Goal: Transaction & Acquisition: Purchase product/service

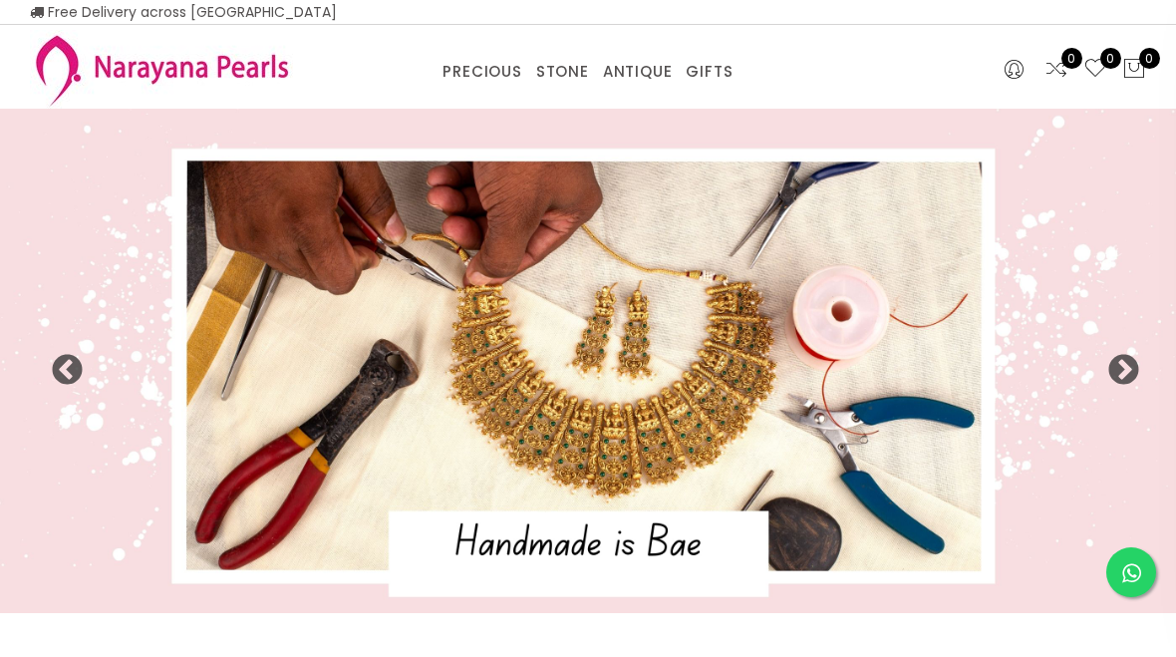
select select "INR"
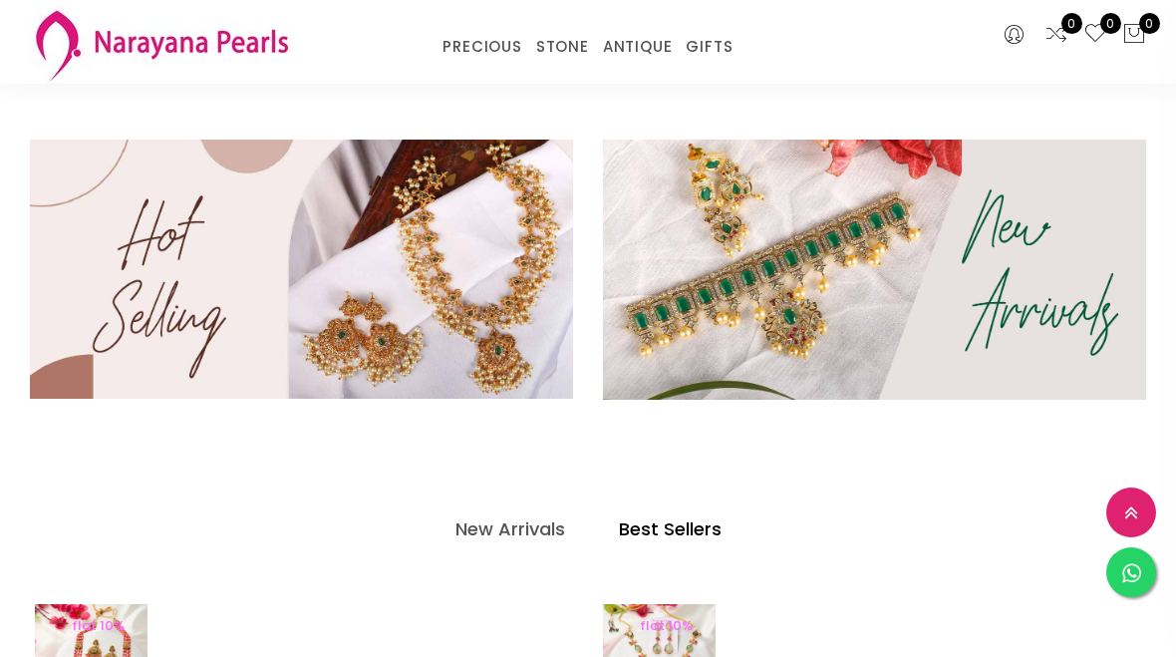
scroll to position [454, 0]
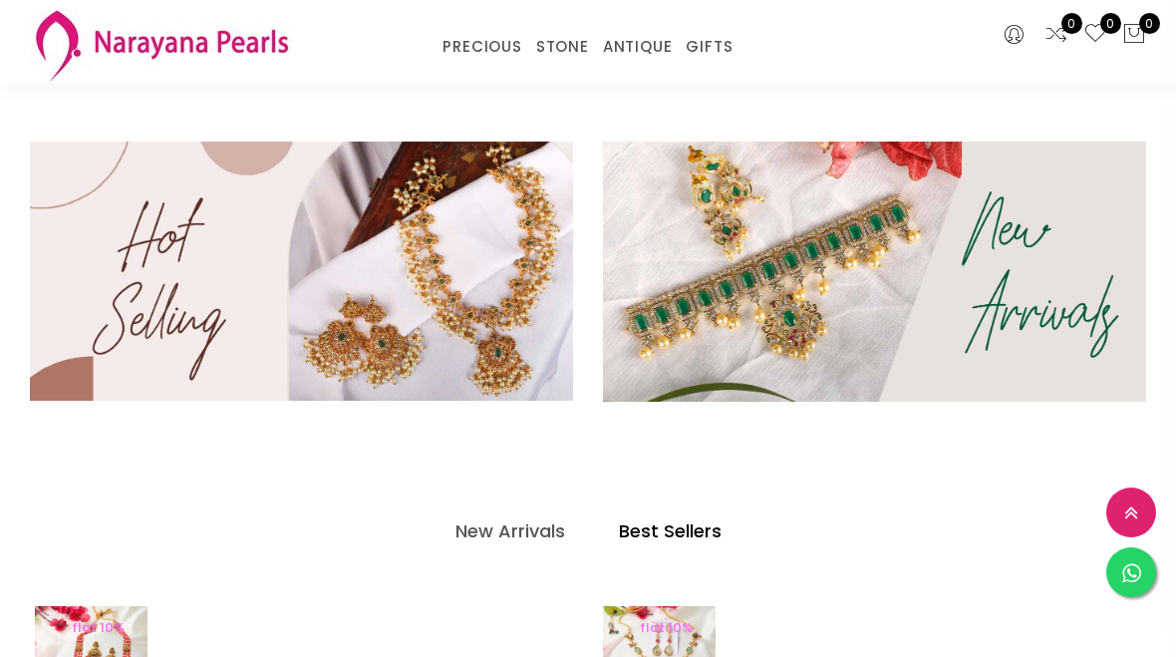
click at [996, 313] on img at bounding box center [874, 272] width 543 height 260
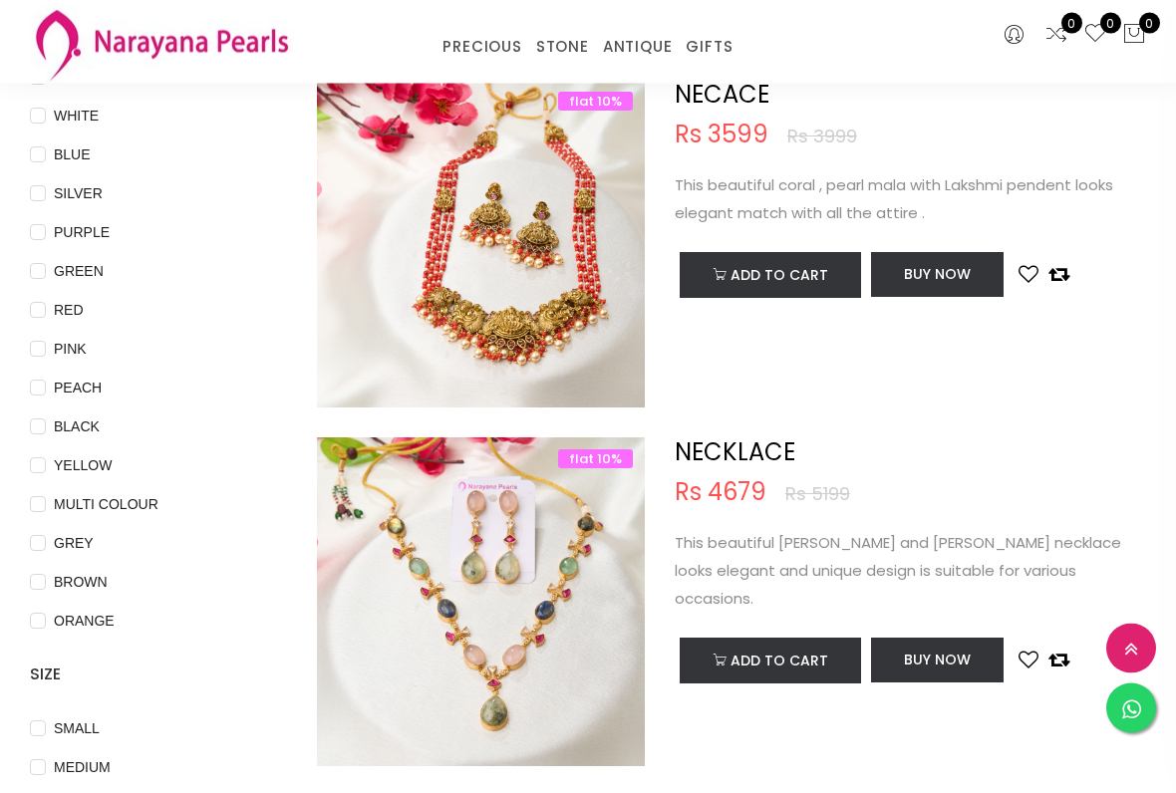
click at [52, 272] on span "GREEN" at bounding box center [79, 272] width 66 height 22
click at [46, 272] on input "GREEN" at bounding box center [38, 286] width 16 height 45
checkbox input "true"
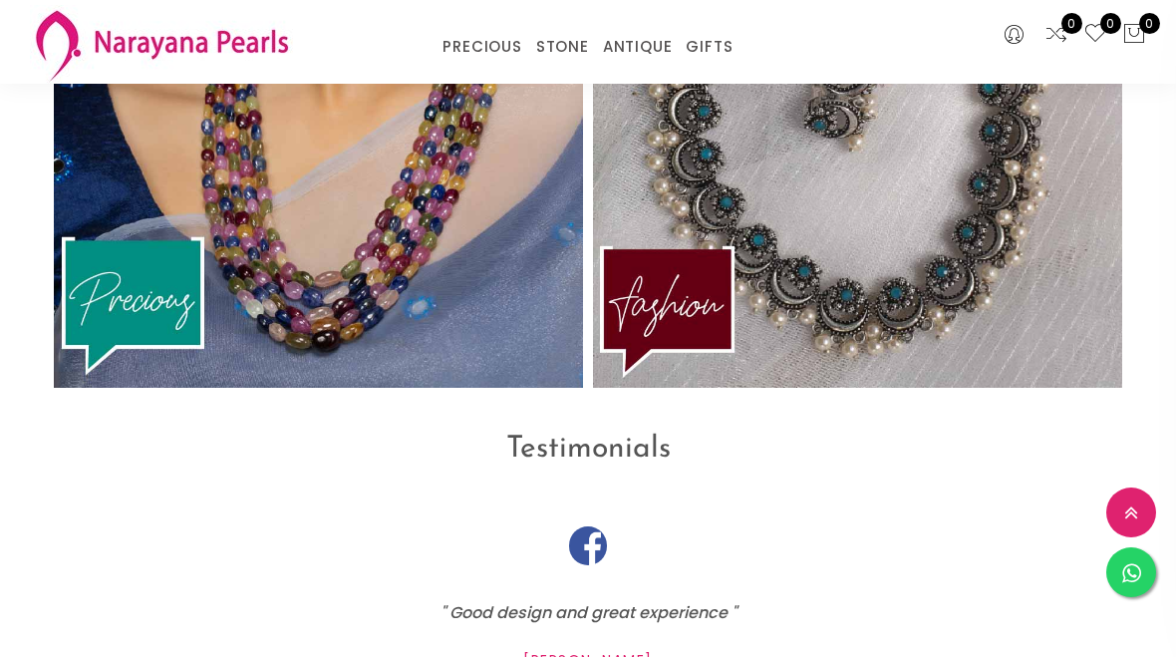
scroll to position [4329, 0]
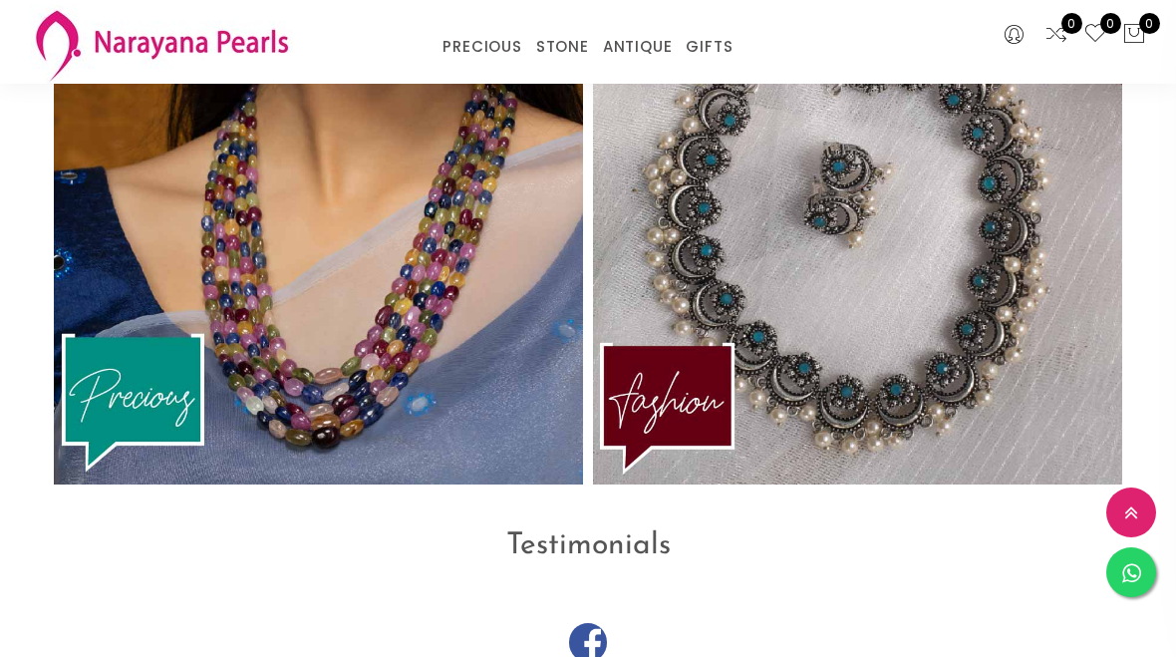
click at [1001, 268] on img at bounding box center [857, 205] width 529 height 557
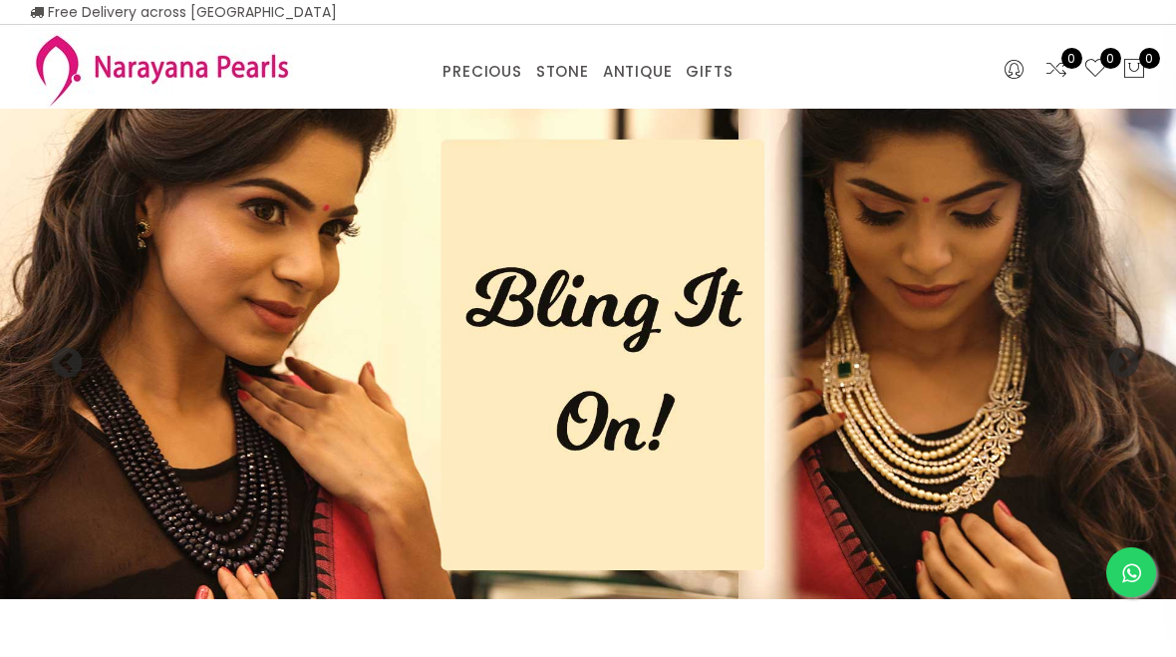
click at [553, 53] on div "PRECIOUS CUSTOM MADE-GEMS PRECIOUS [PERSON_NAME] EARRINGS / JHUMKAS NECKLACE AN…" at bounding box center [587, 67] width 304 height 40
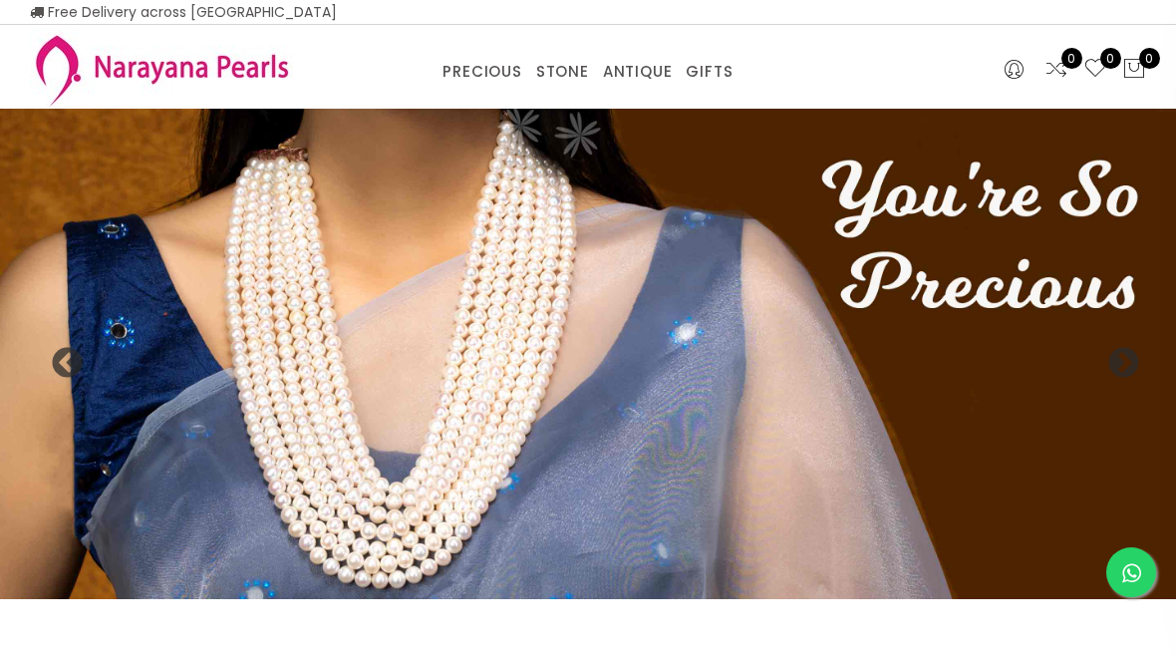
click at [565, 97] on link "NECKLACE" at bounding box center [633, 97] width 169 height 0
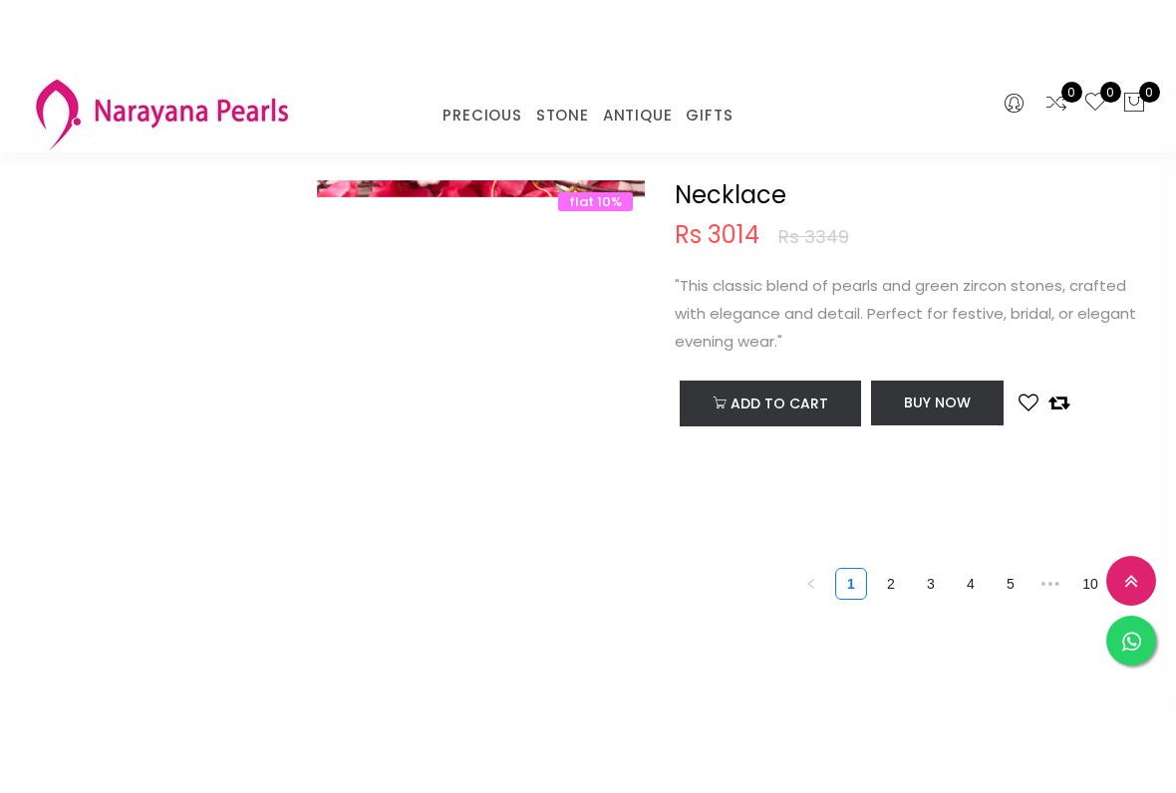
scroll to position [7373, 0]
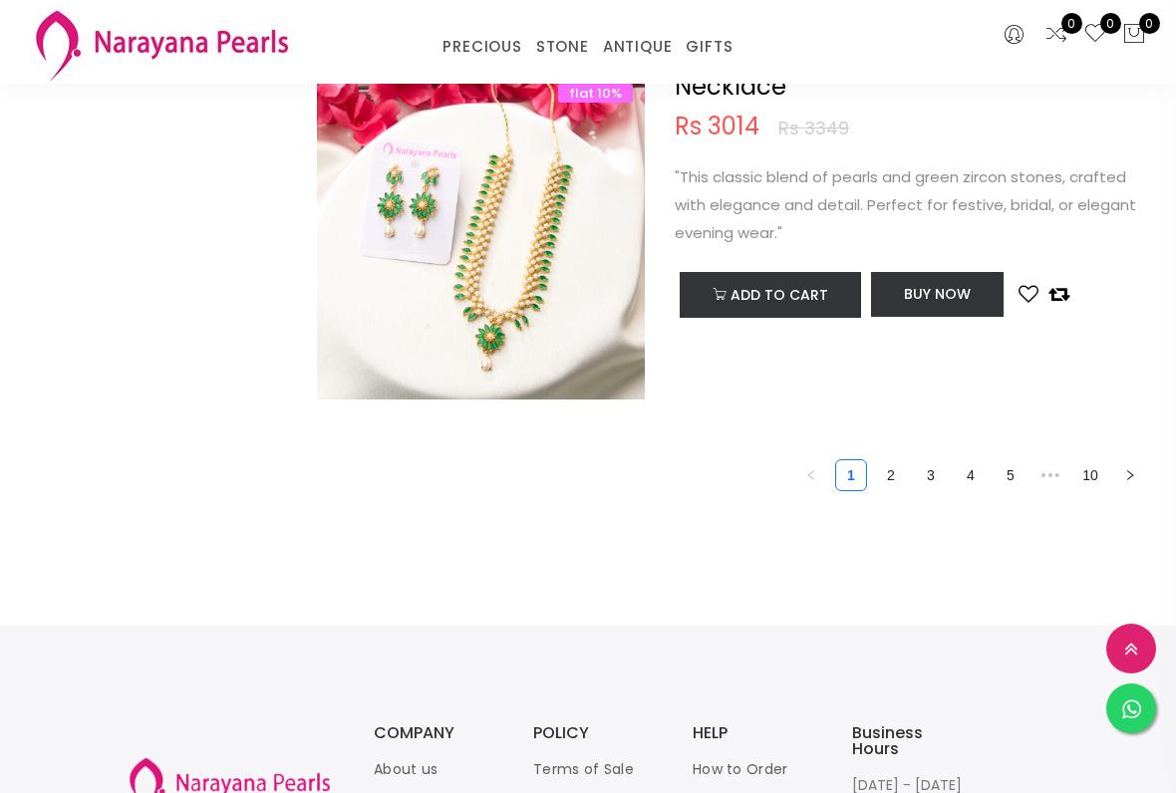
click at [892, 477] on link "2" at bounding box center [891, 475] width 30 height 30
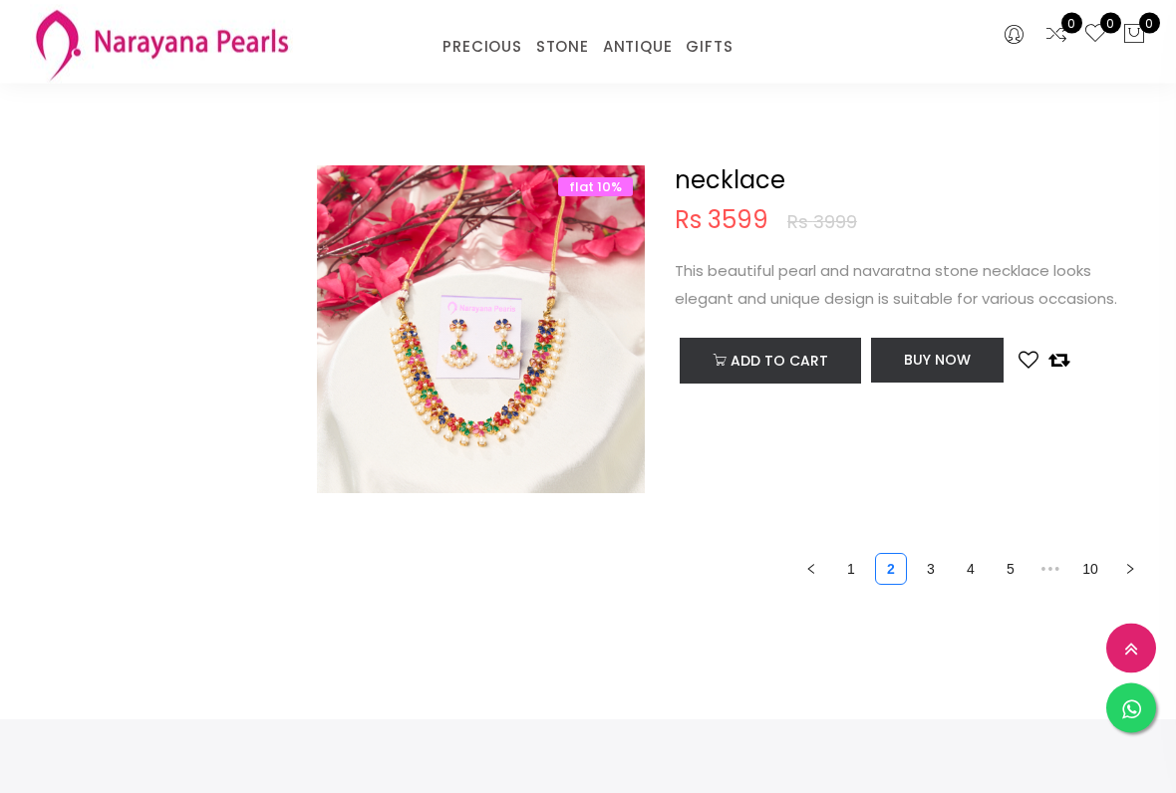
scroll to position [7280, 0]
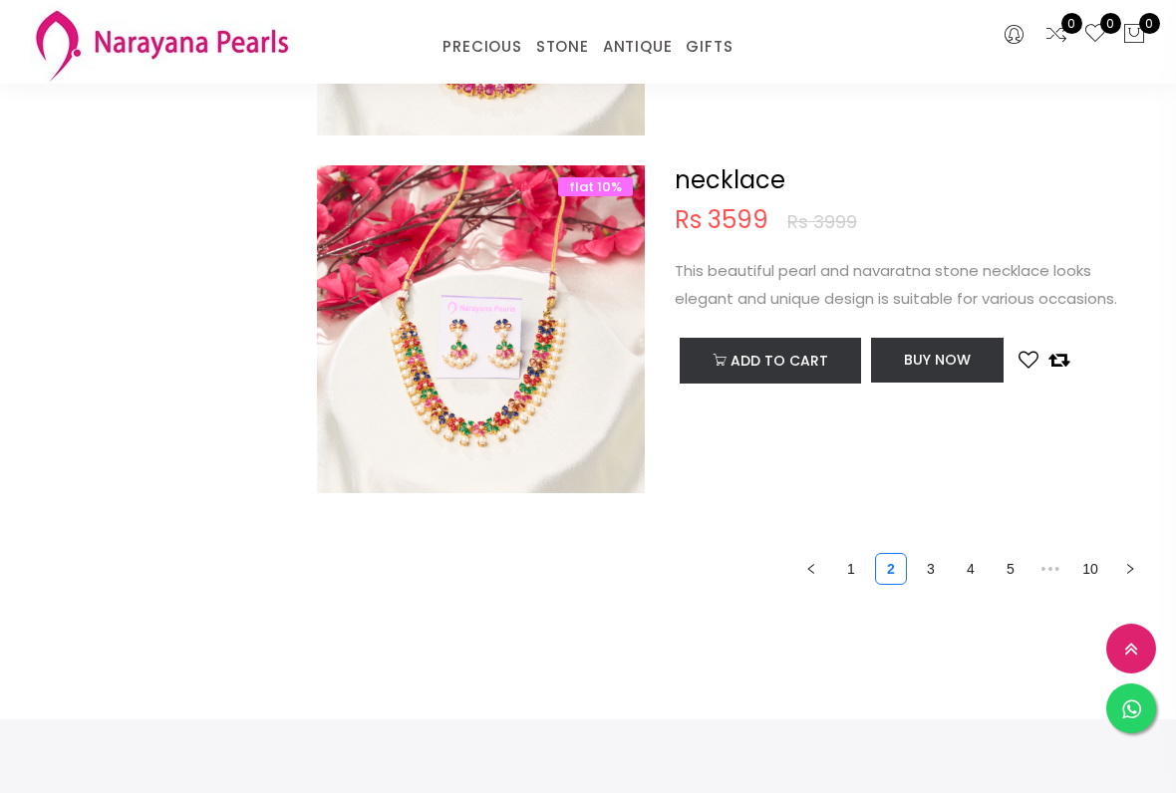
click at [935, 569] on link "3" at bounding box center [931, 569] width 30 height 30
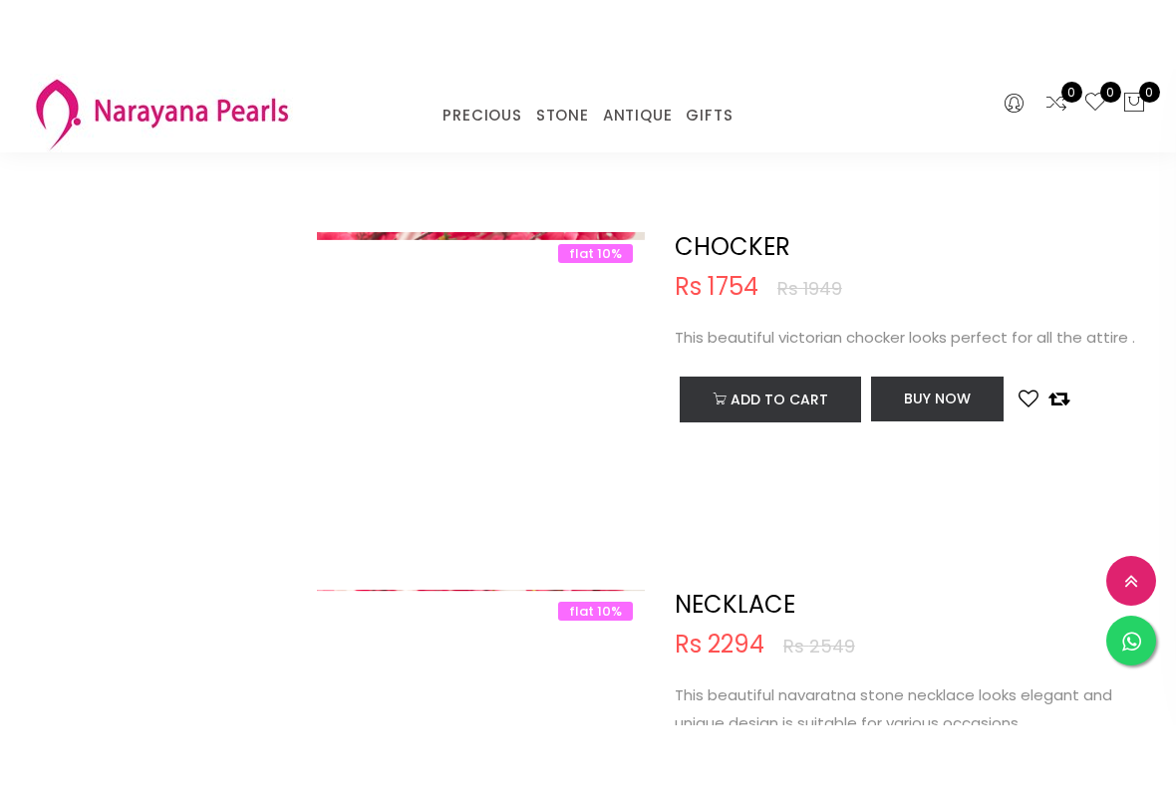
scroll to position [3693, 0]
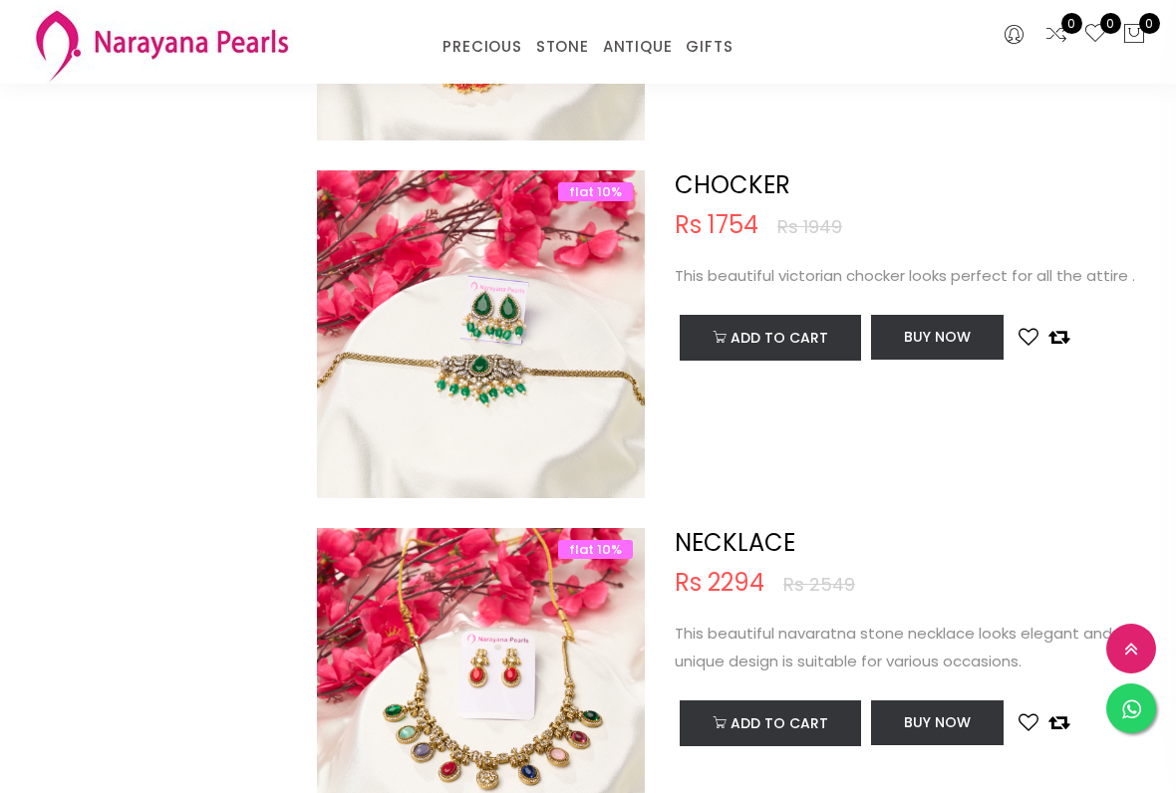
click at [614, 351] on img at bounding box center [481, 354] width 328 height 328
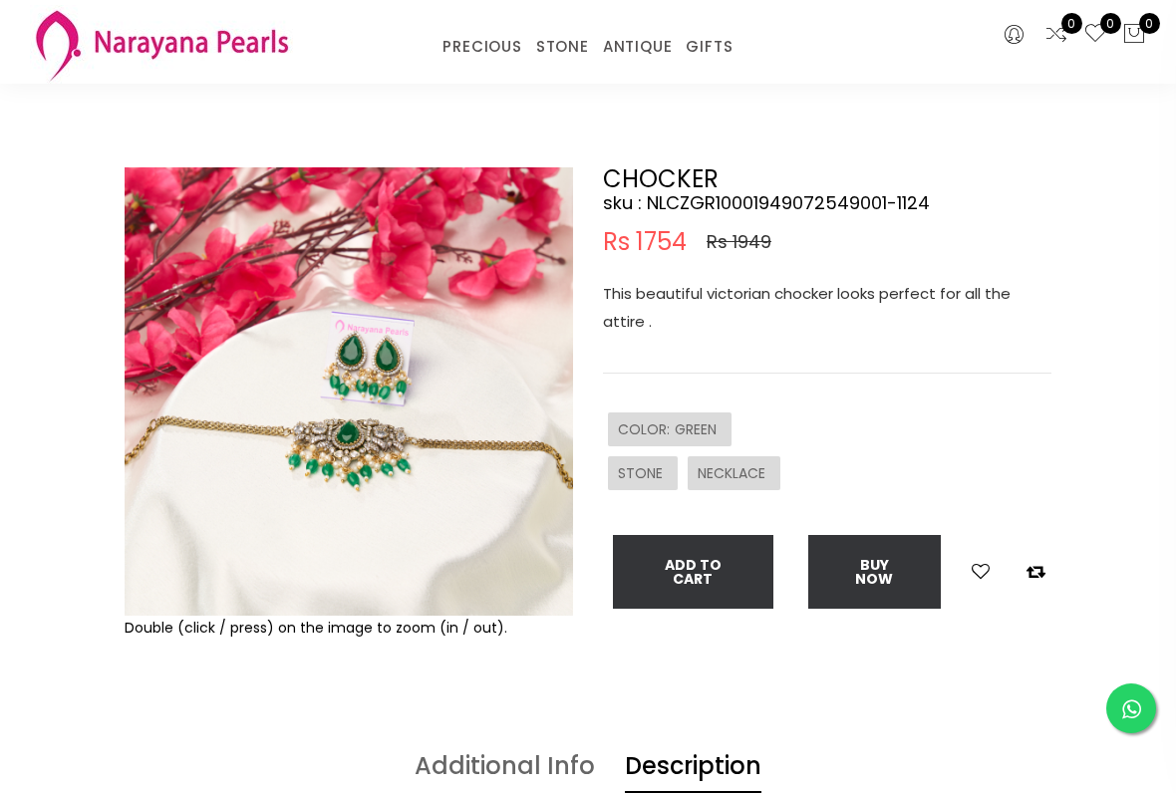
scroll to position [111, 0]
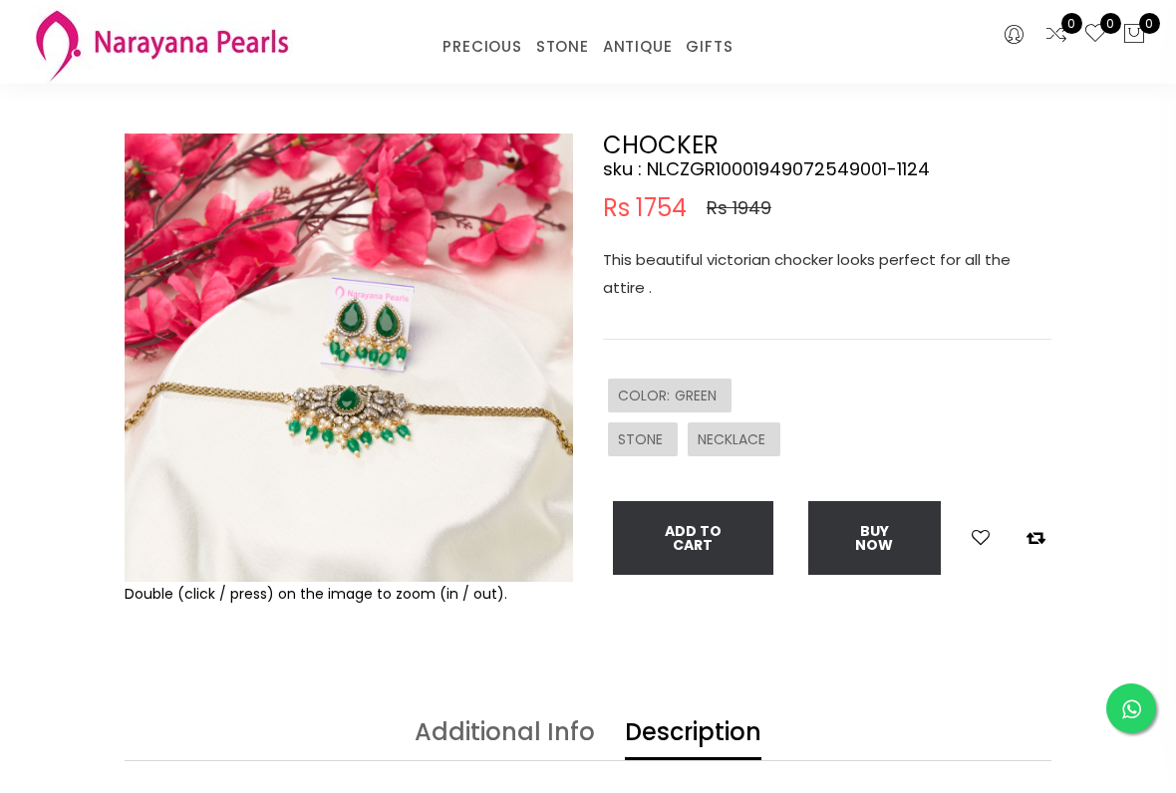
click at [806, 336] on div "This beautiful victorian chocker looks perfect for all the attire ." at bounding box center [827, 293] width 448 height 94
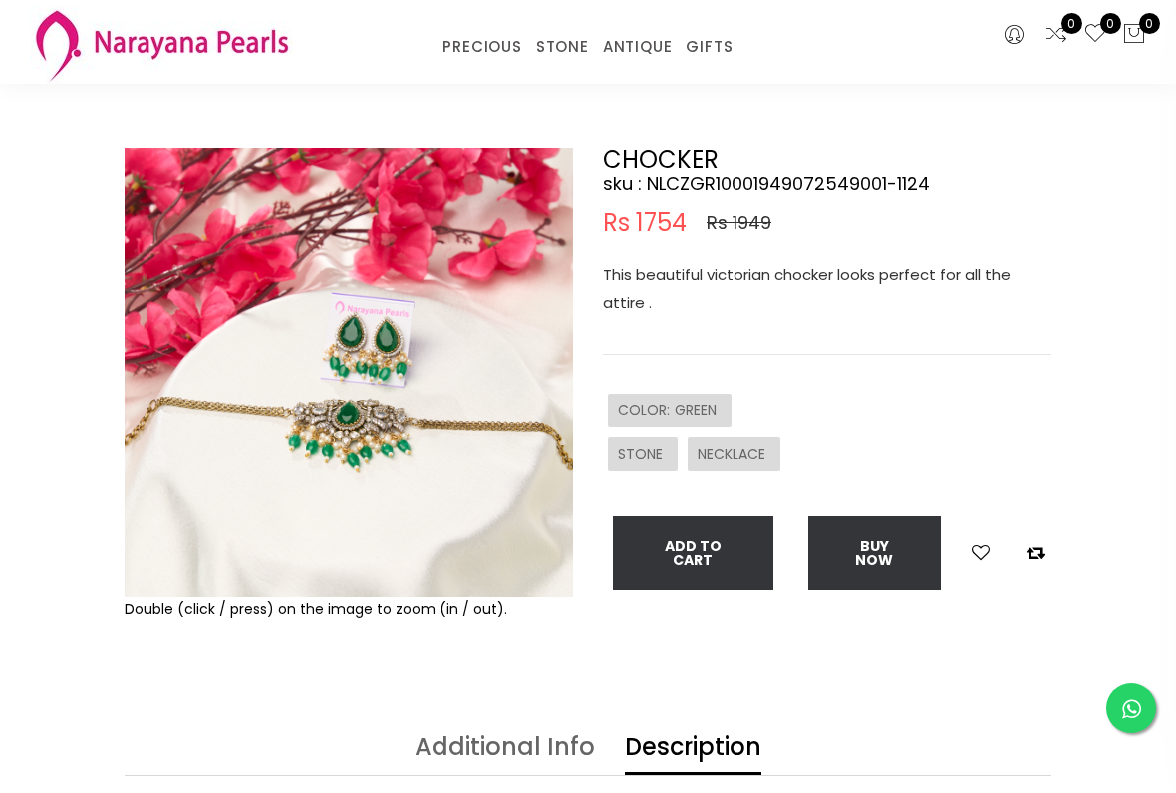
scroll to position [67, 0]
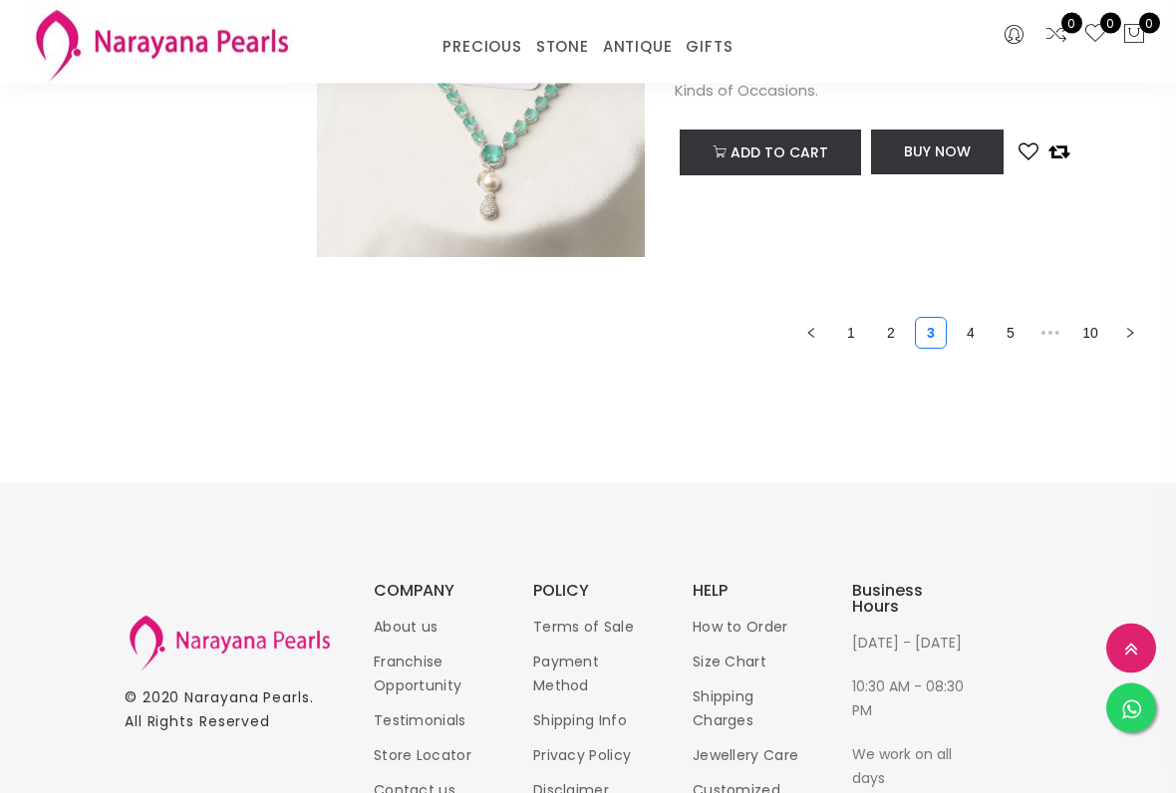
scroll to position [7516, 0]
click at [971, 348] on link "4" at bounding box center [971, 333] width 30 height 30
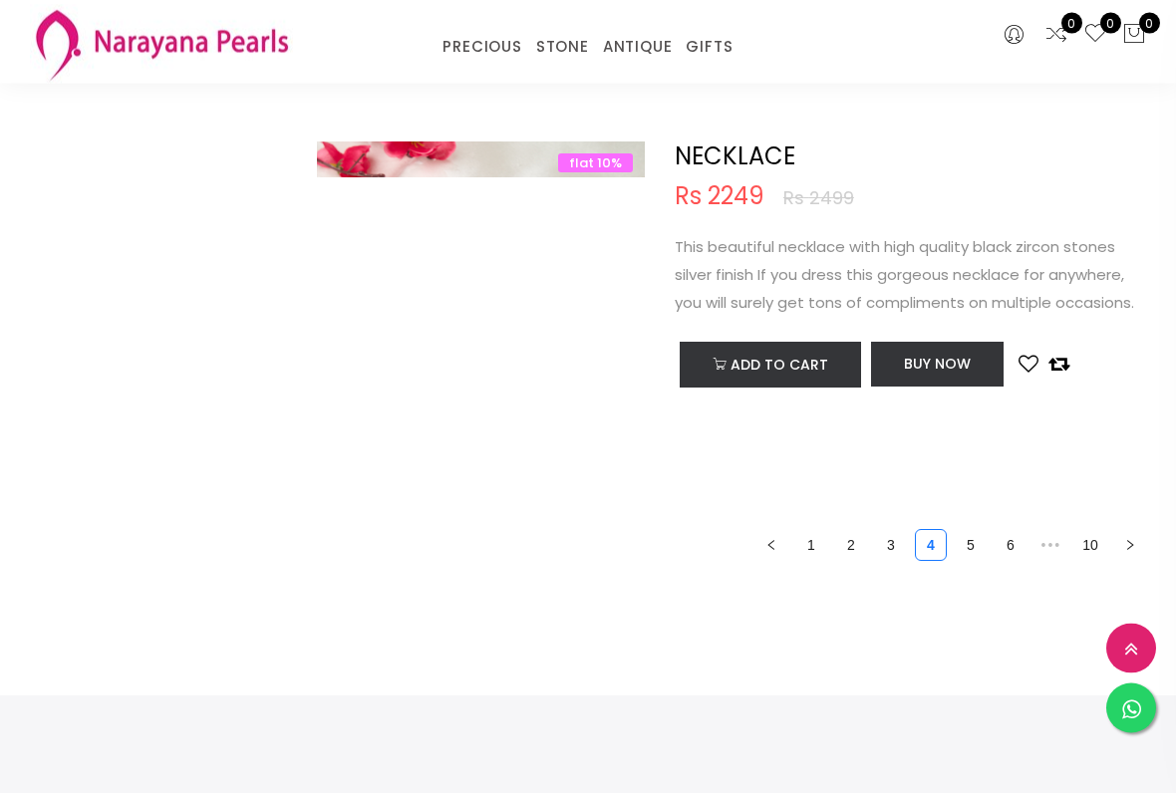
scroll to position [7305, 0]
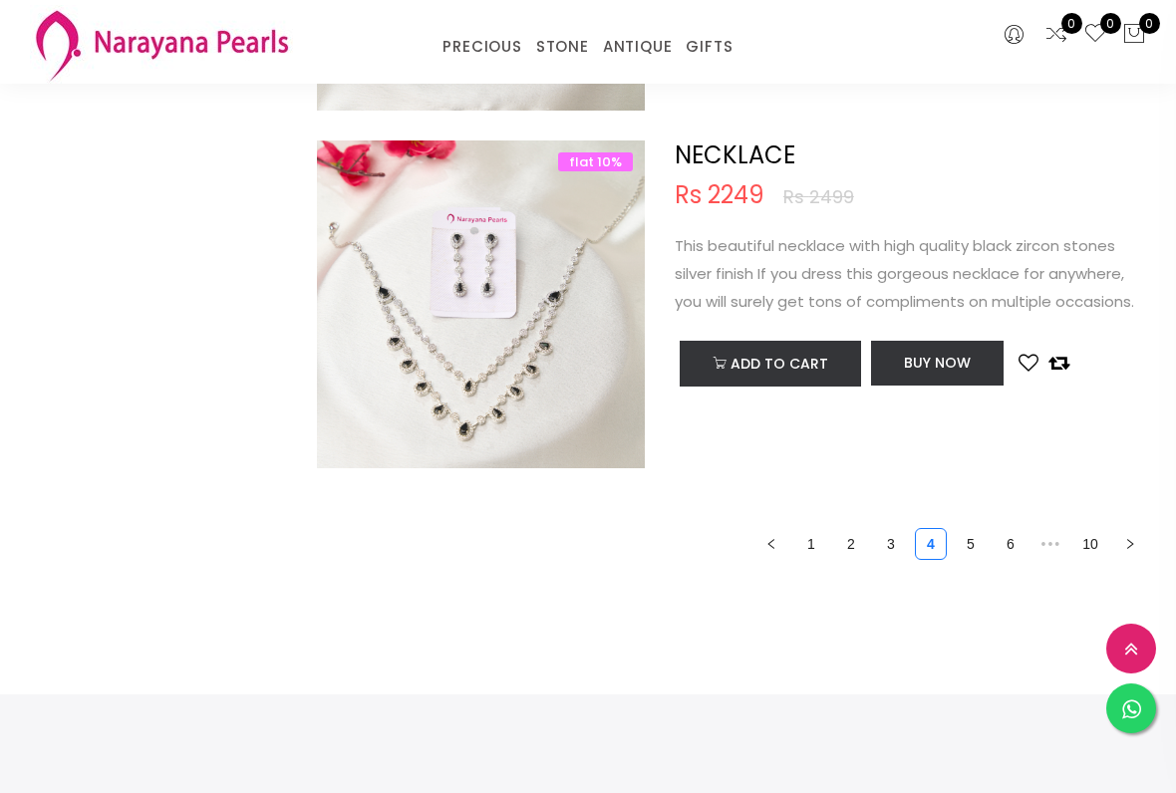
click at [974, 549] on link "5" at bounding box center [971, 544] width 30 height 30
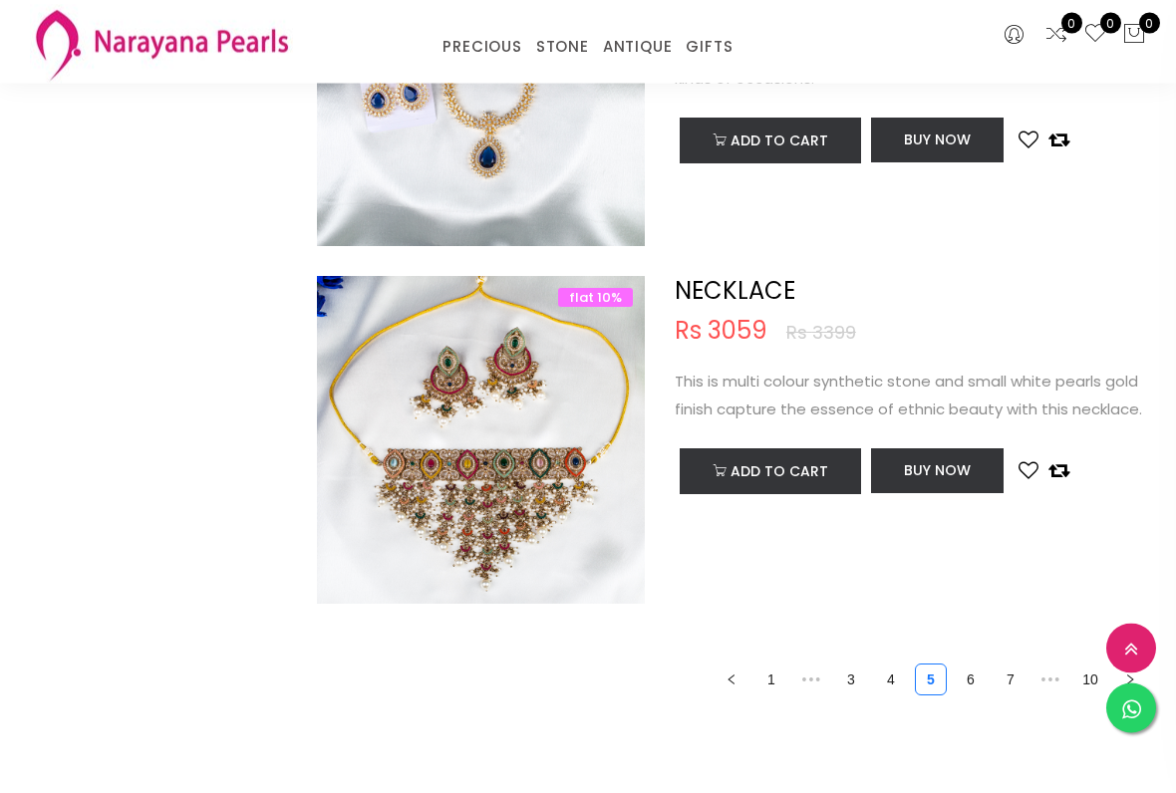
scroll to position [7180, 0]
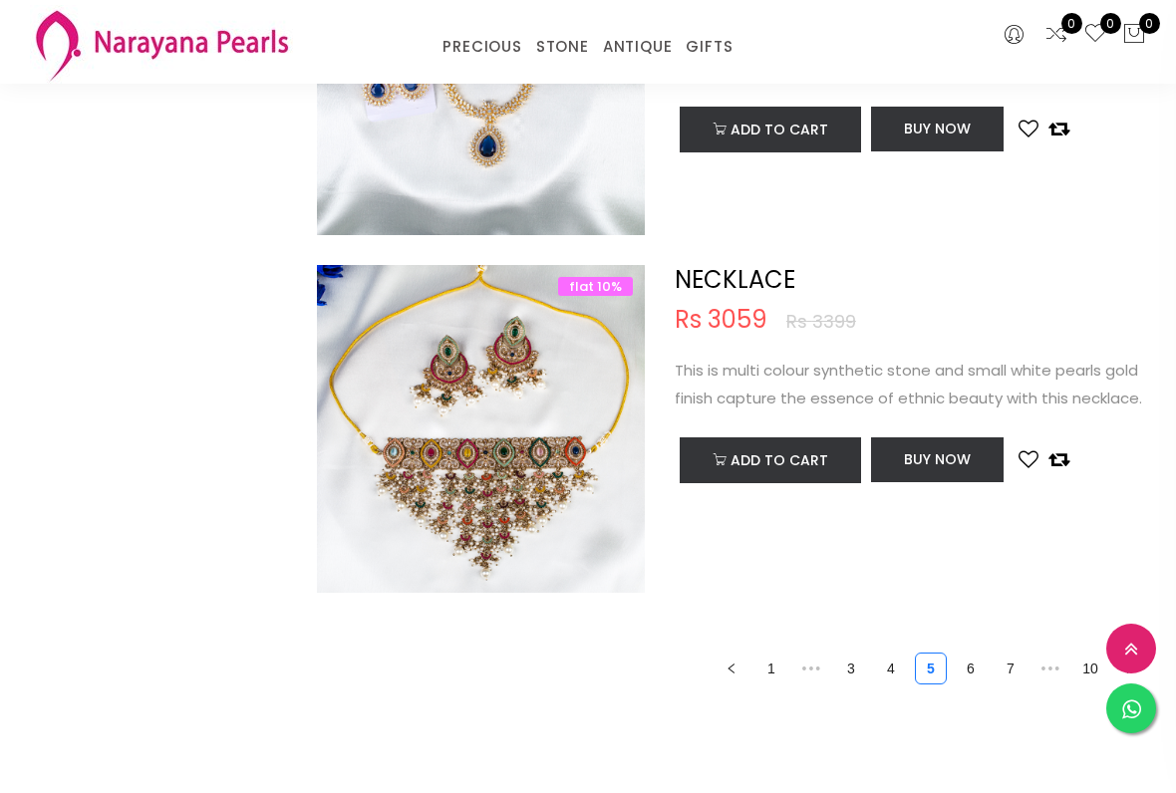
click at [546, 479] on img at bounding box center [481, 449] width 328 height 328
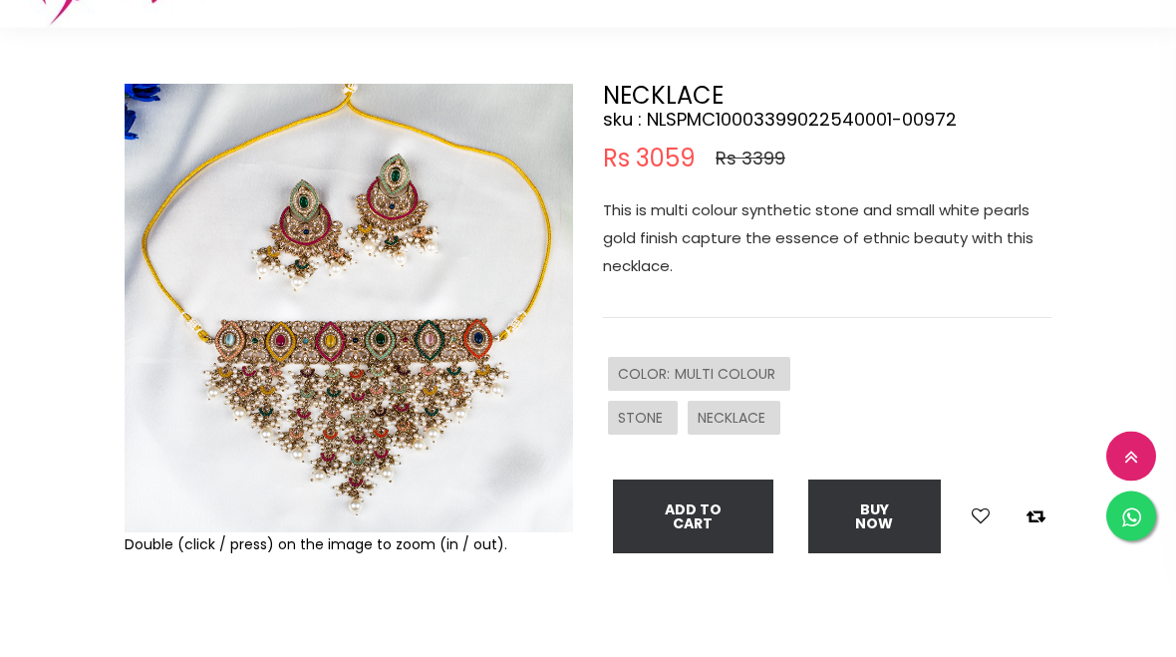
scroll to position [135, 0]
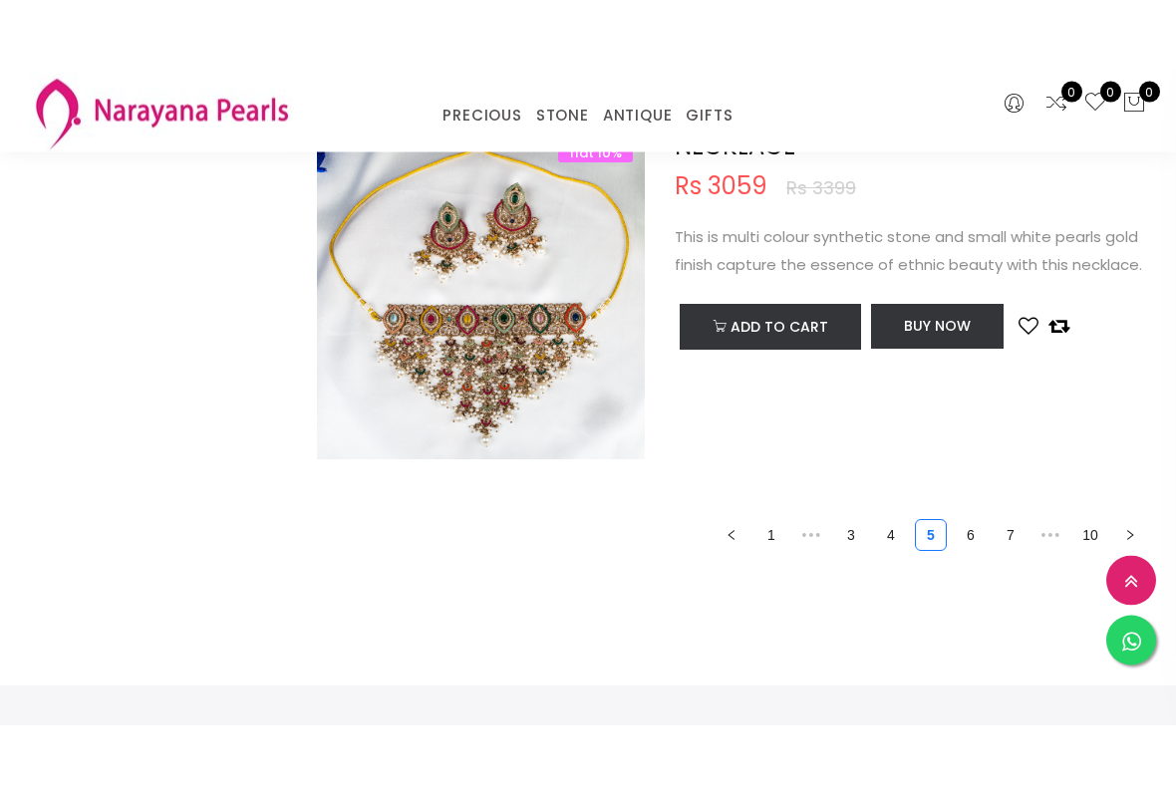
scroll to position [7382, 0]
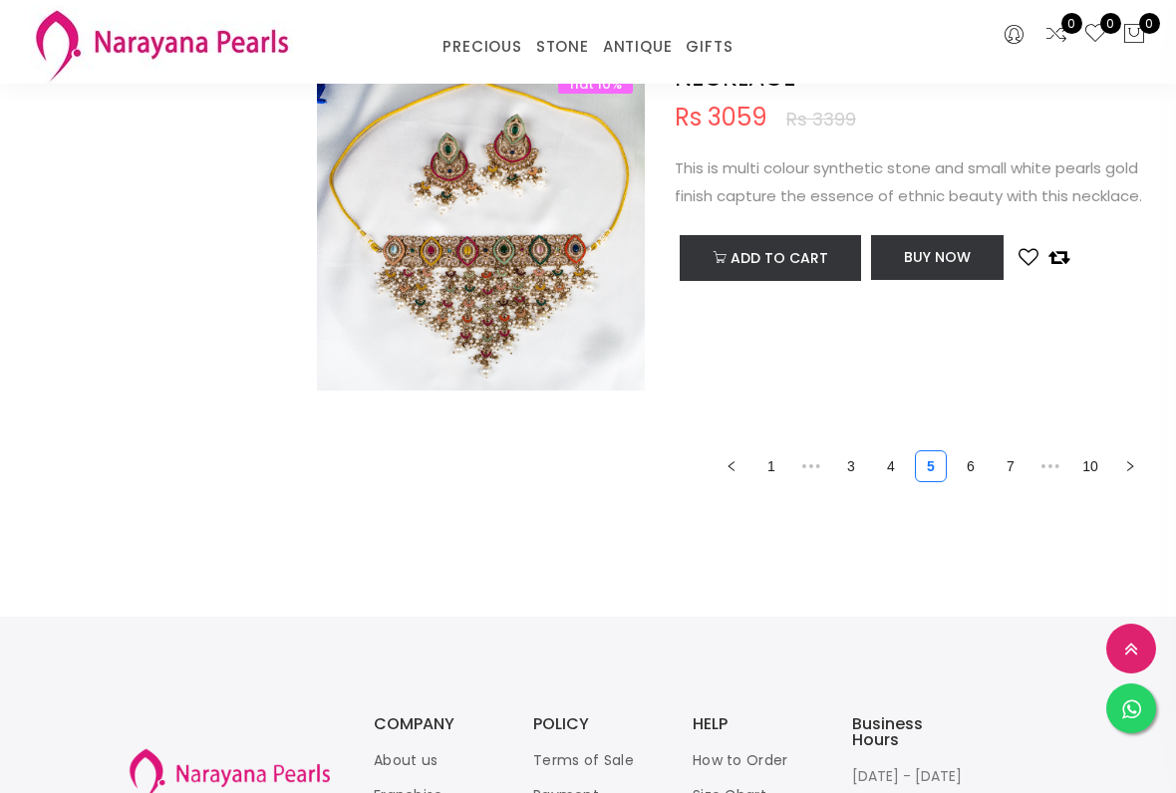
click at [978, 471] on link "6" at bounding box center [971, 466] width 30 height 30
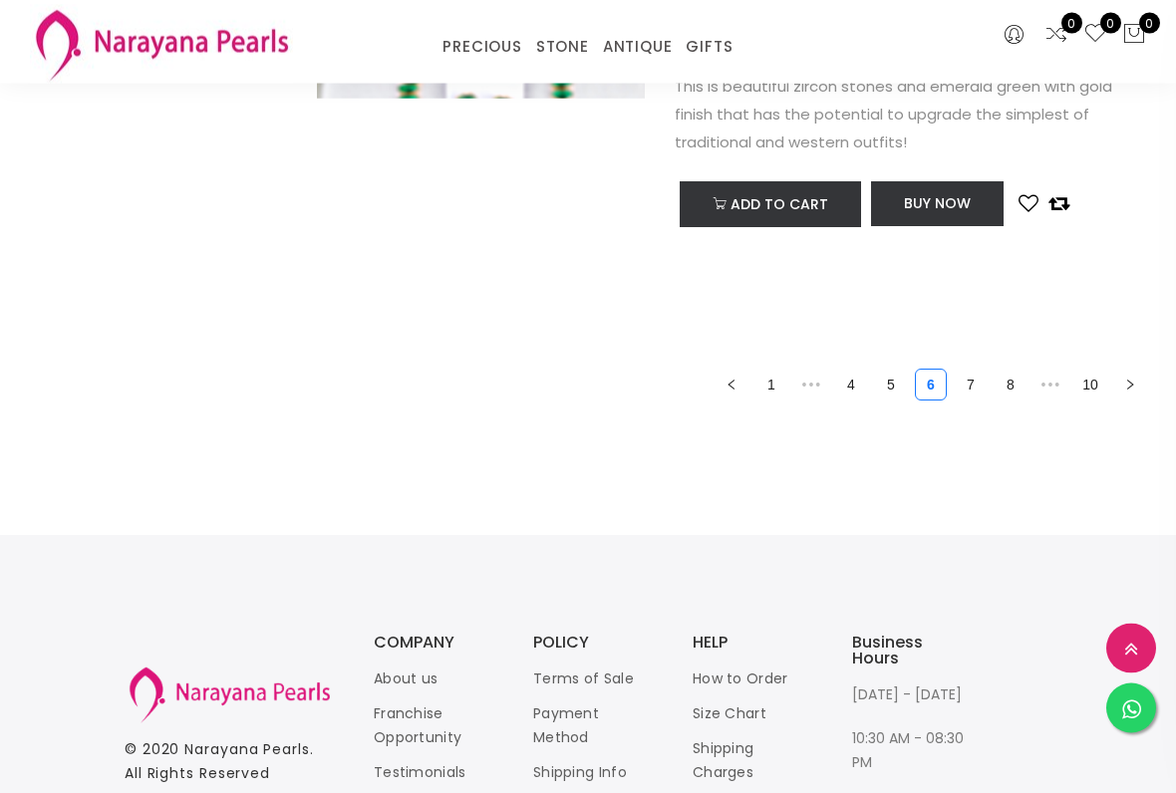
scroll to position [7455, 0]
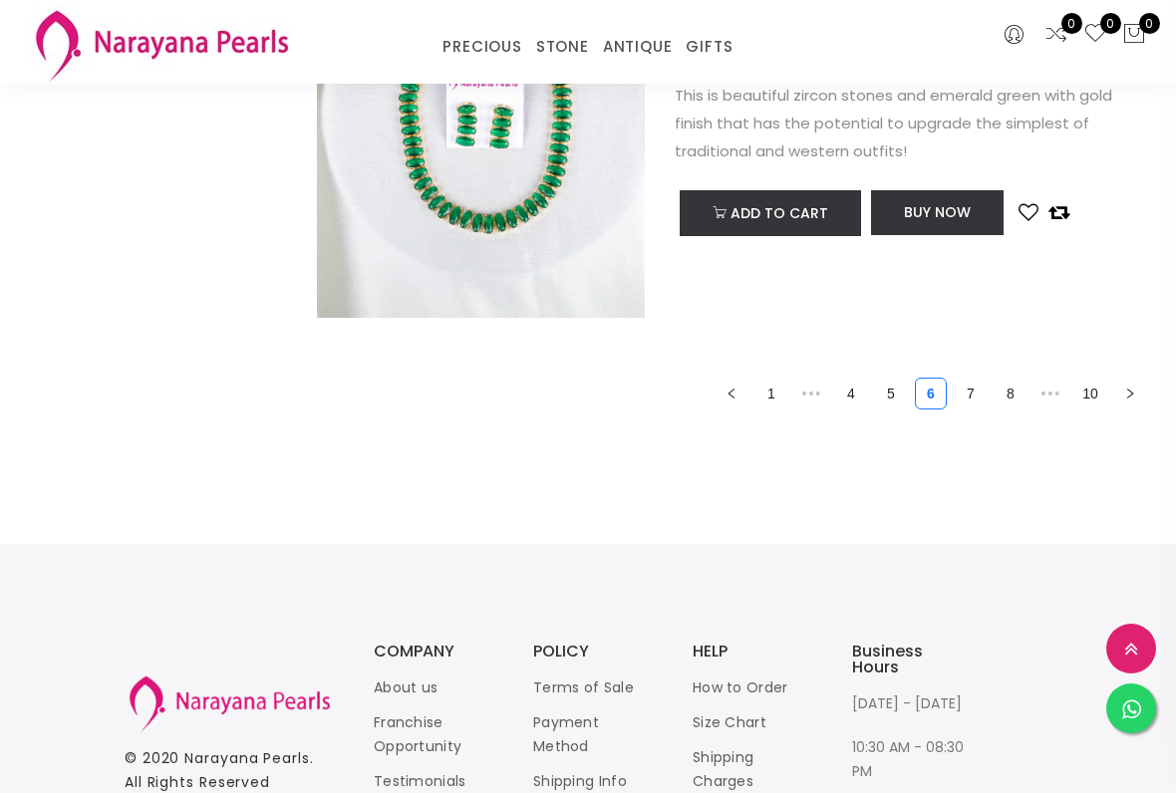
click at [893, 400] on link "5" at bounding box center [891, 394] width 30 height 30
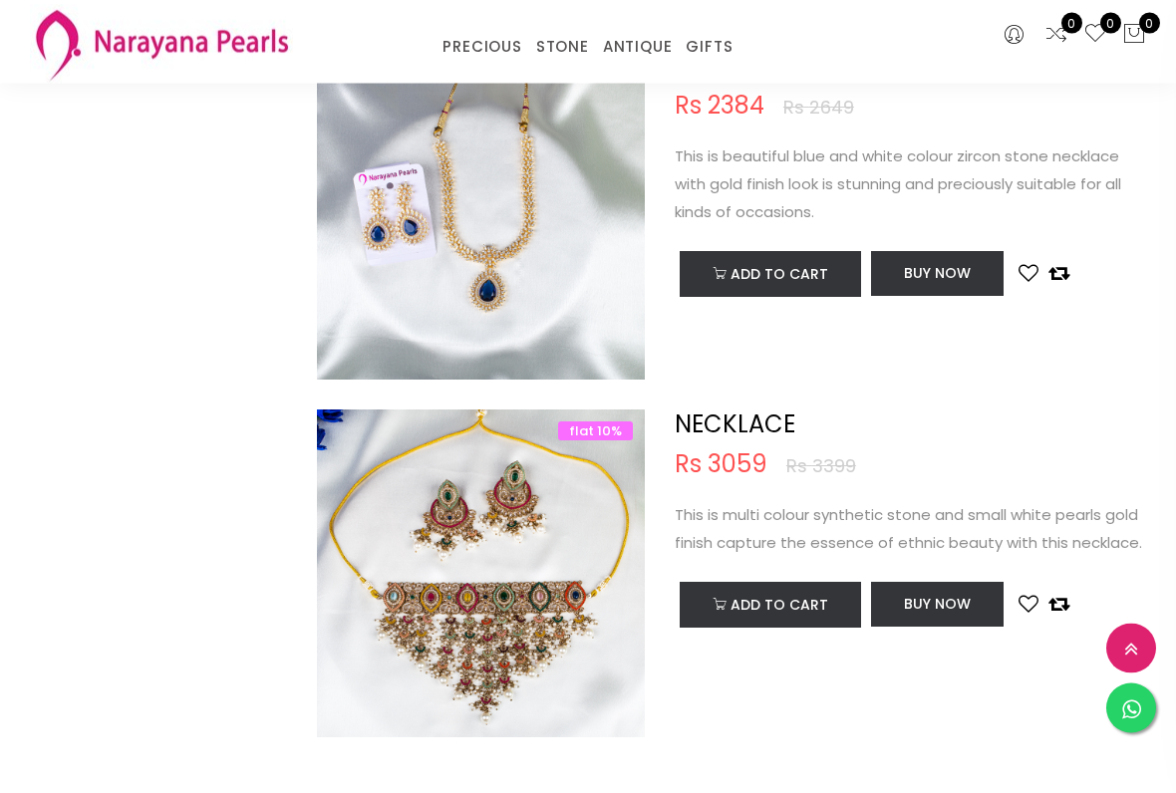
scroll to position [7043, 0]
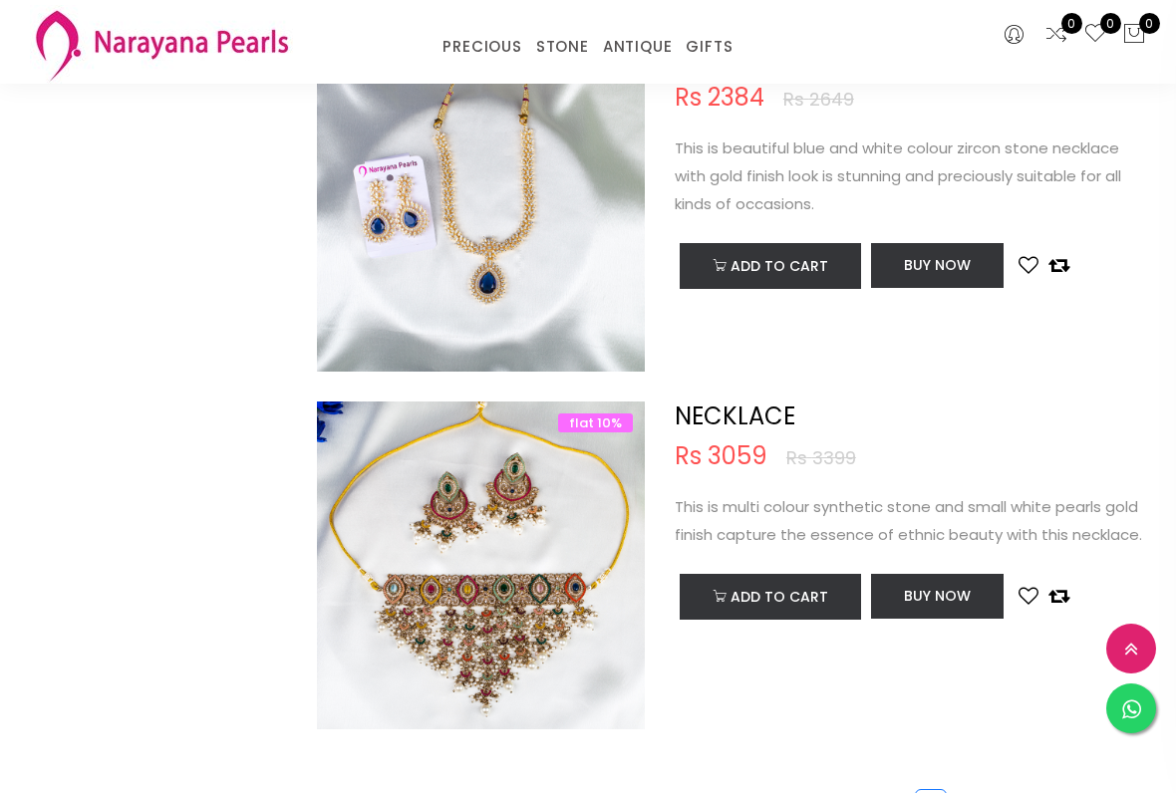
click at [571, 569] on img at bounding box center [481, 586] width 328 height 328
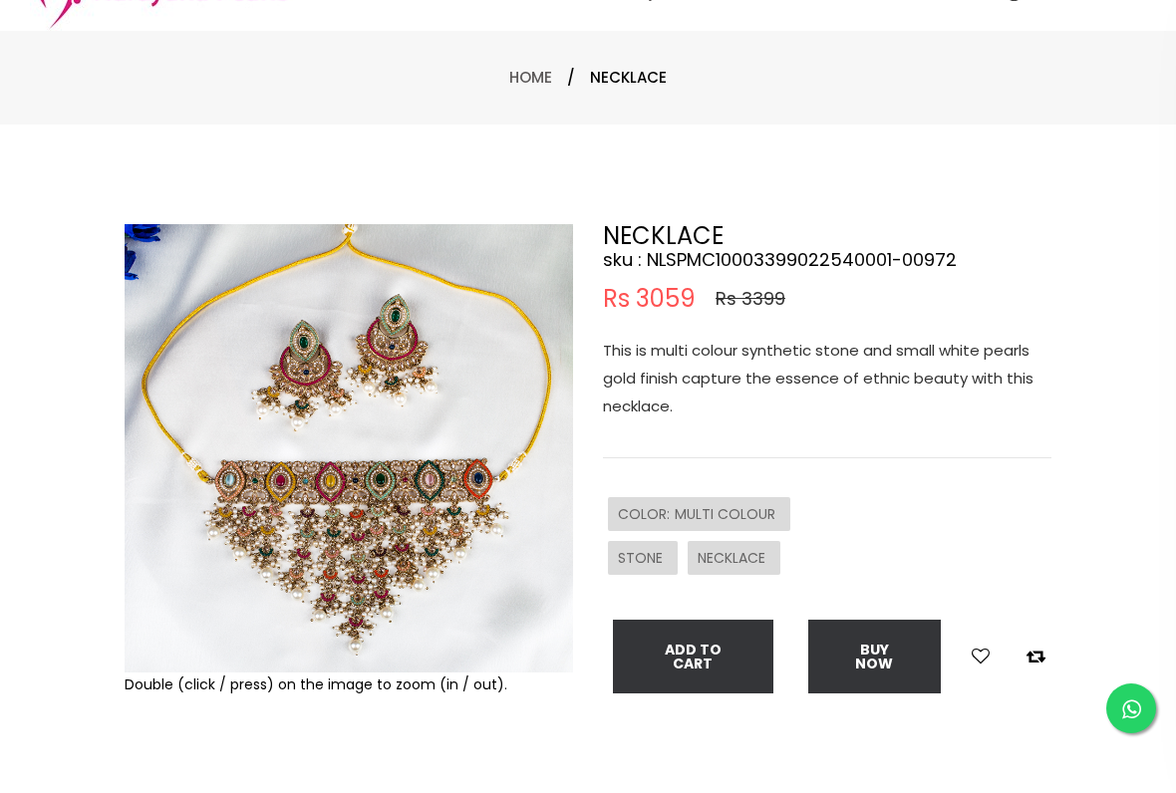
scroll to position [149, 0]
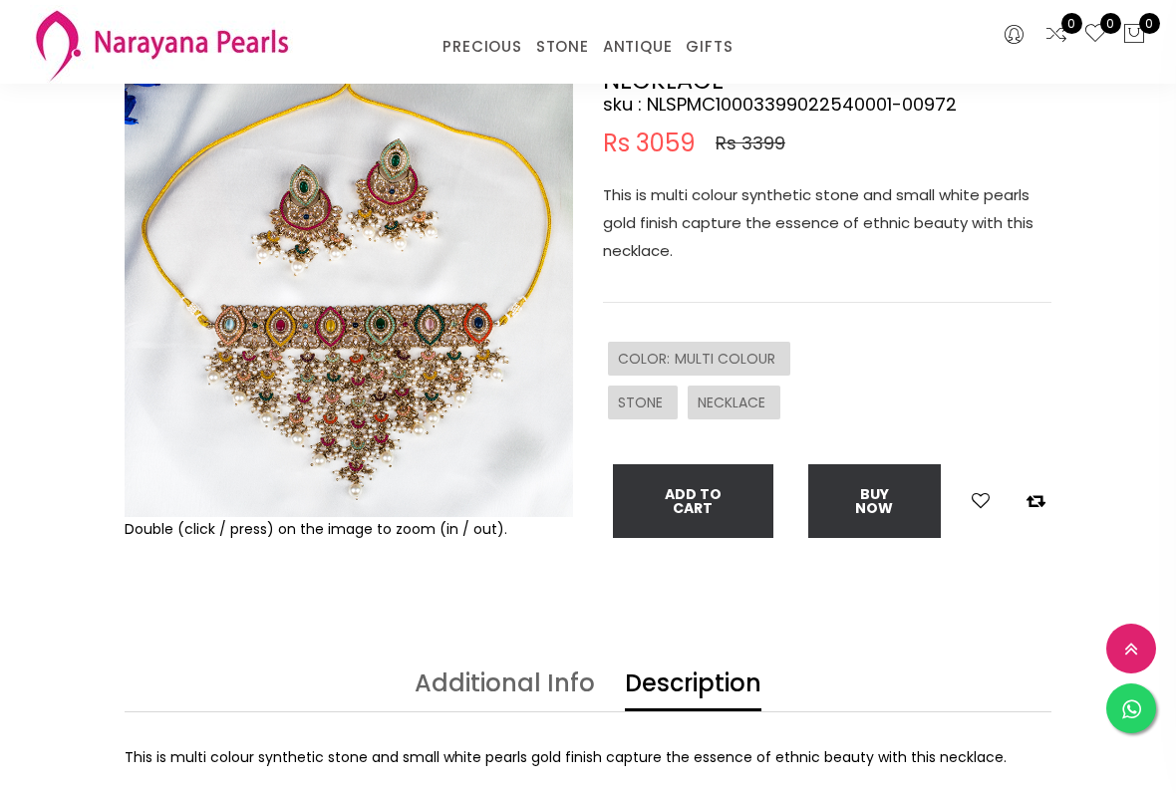
click at [911, 498] on button "Buy now" at bounding box center [874, 501] width 133 height 74
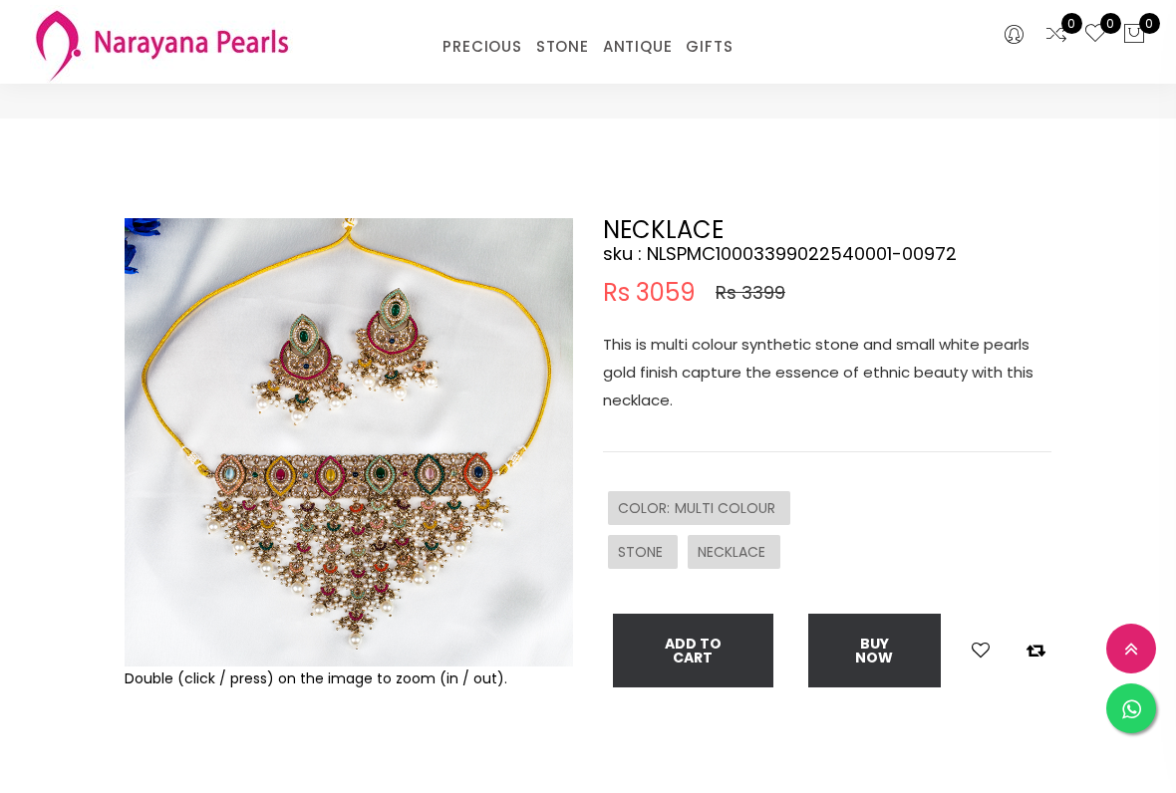
select select "IN"
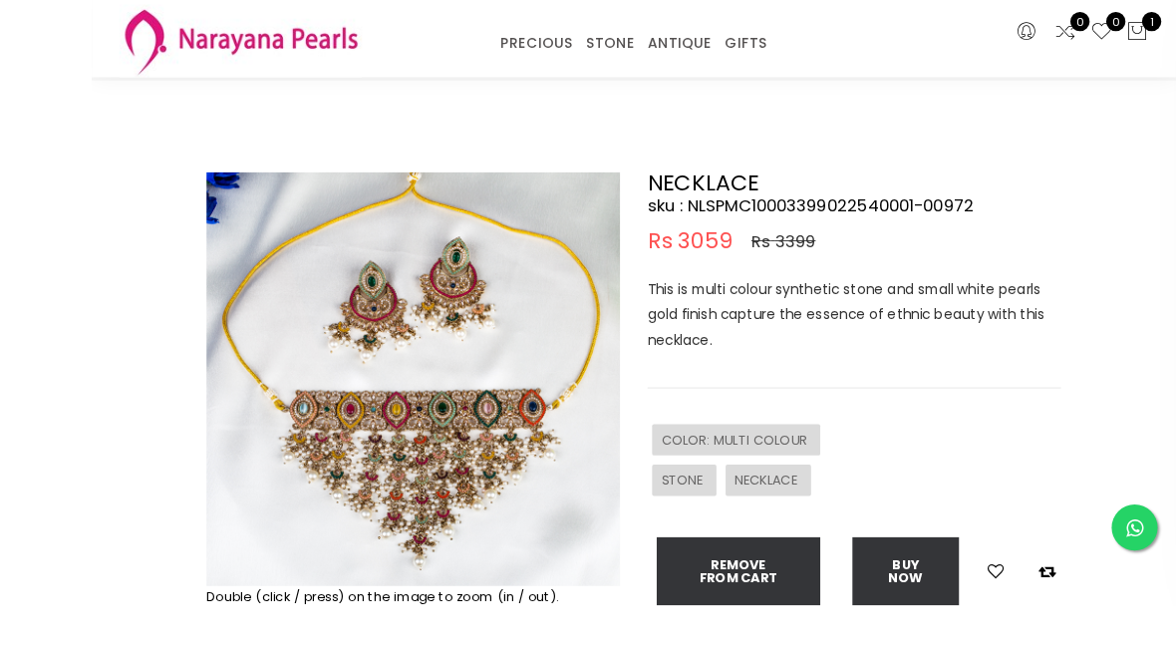
scroll to position [115, 0]
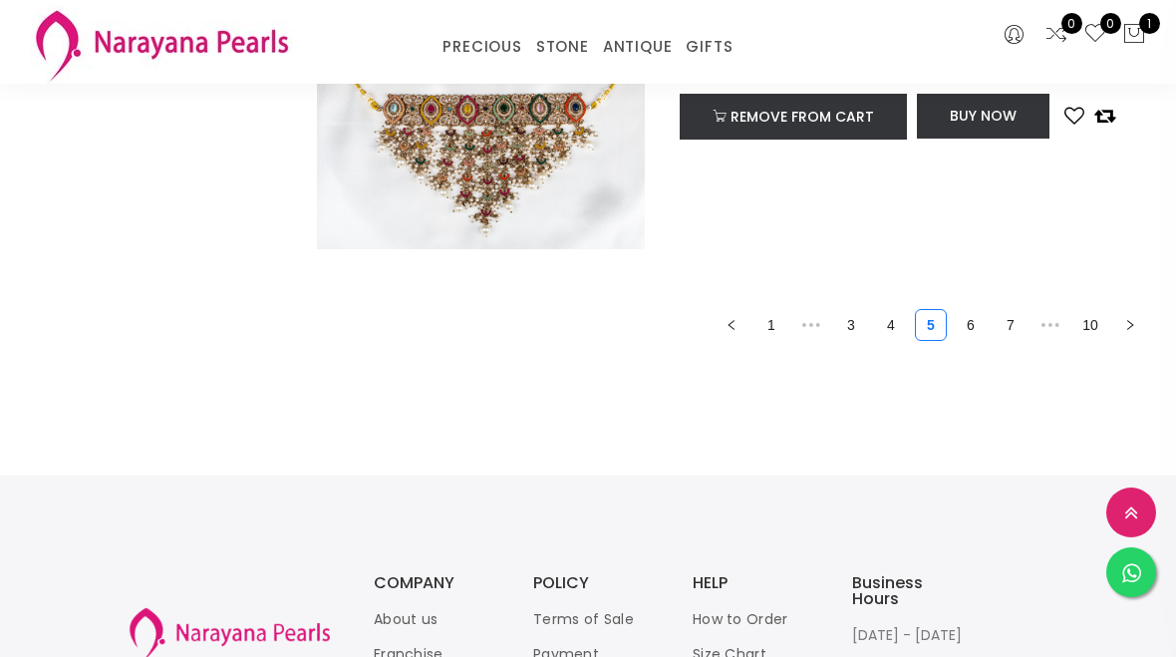
scroll to position [7492, 0]
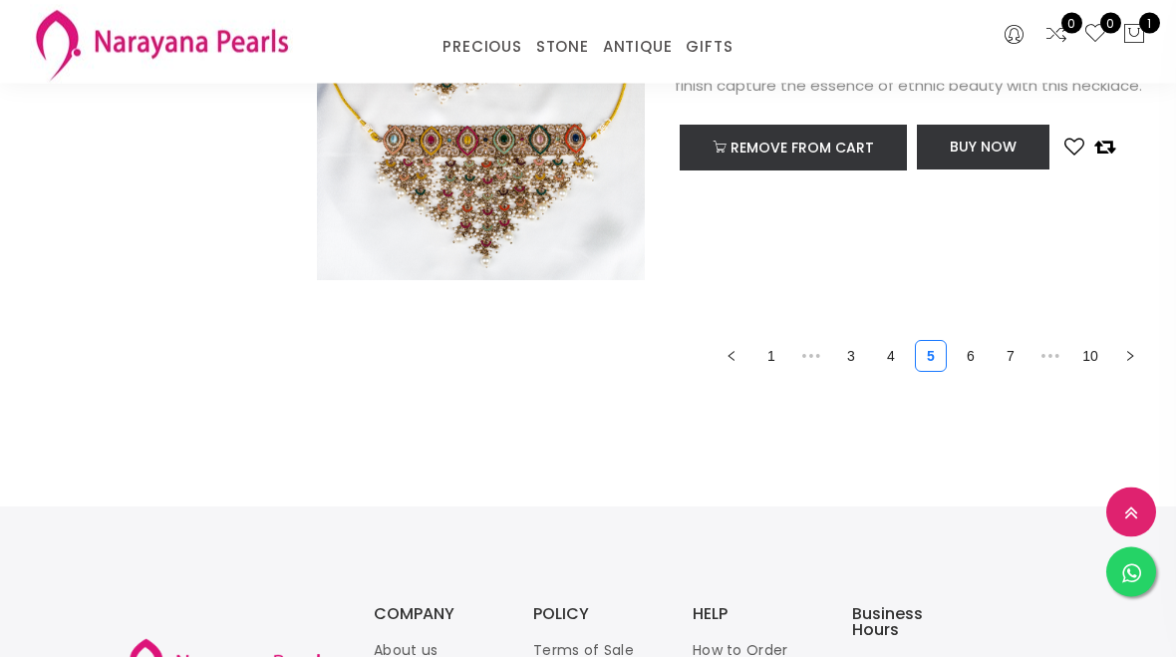
click at [984, 369] on link "6" at bounding box center [971, 357] width 30 height 30
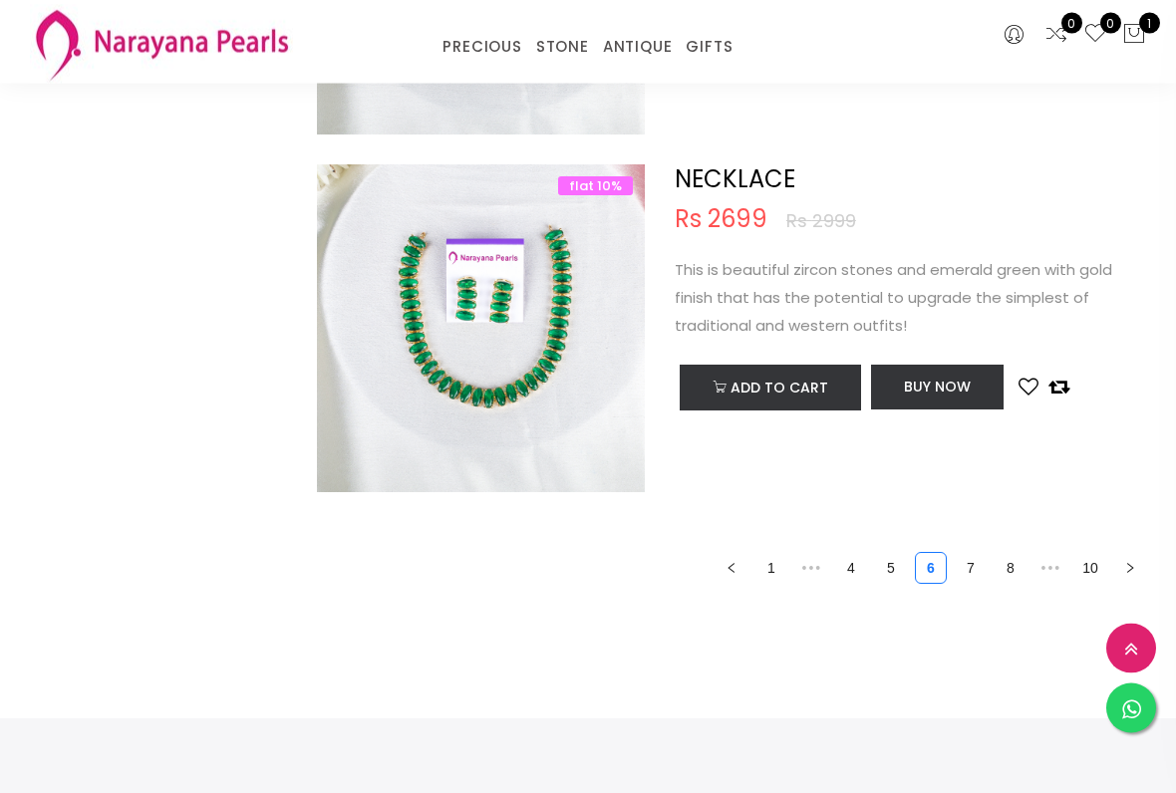
scroll to position [7285, 0]
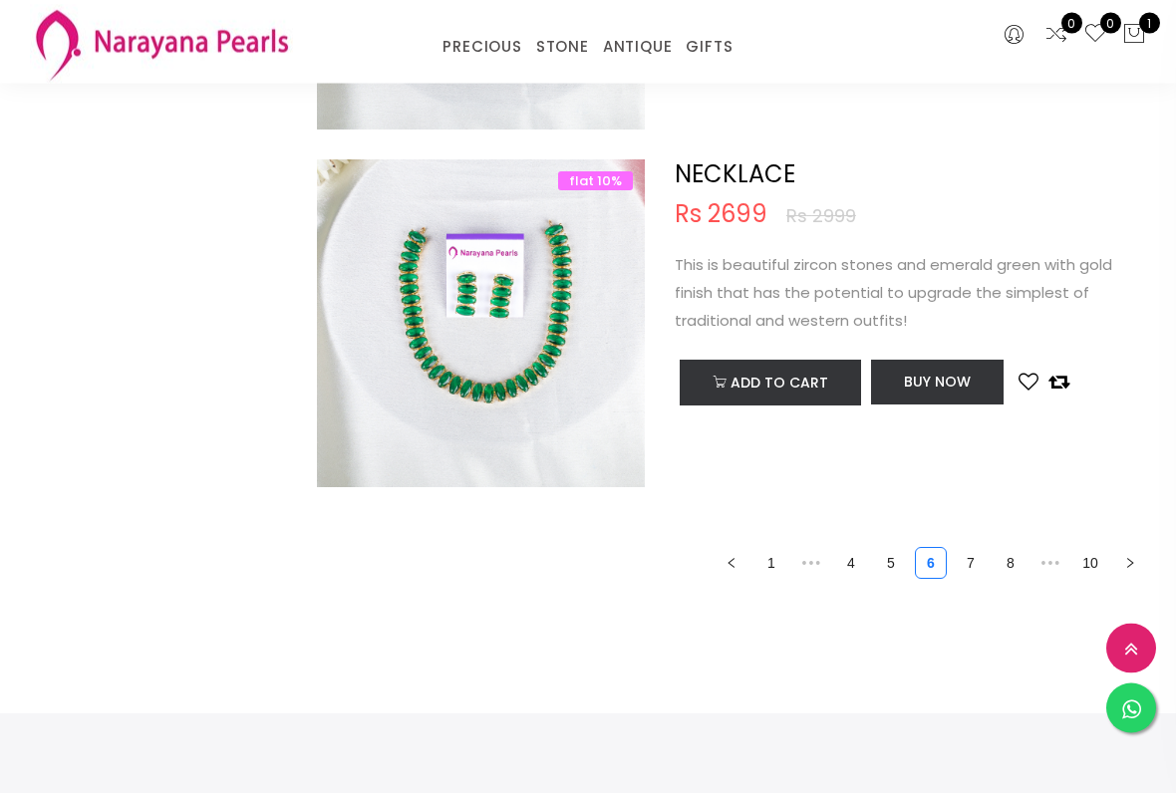
click at [977, 567] on link "7" at bounding box center [971, 564] width 30 height 30
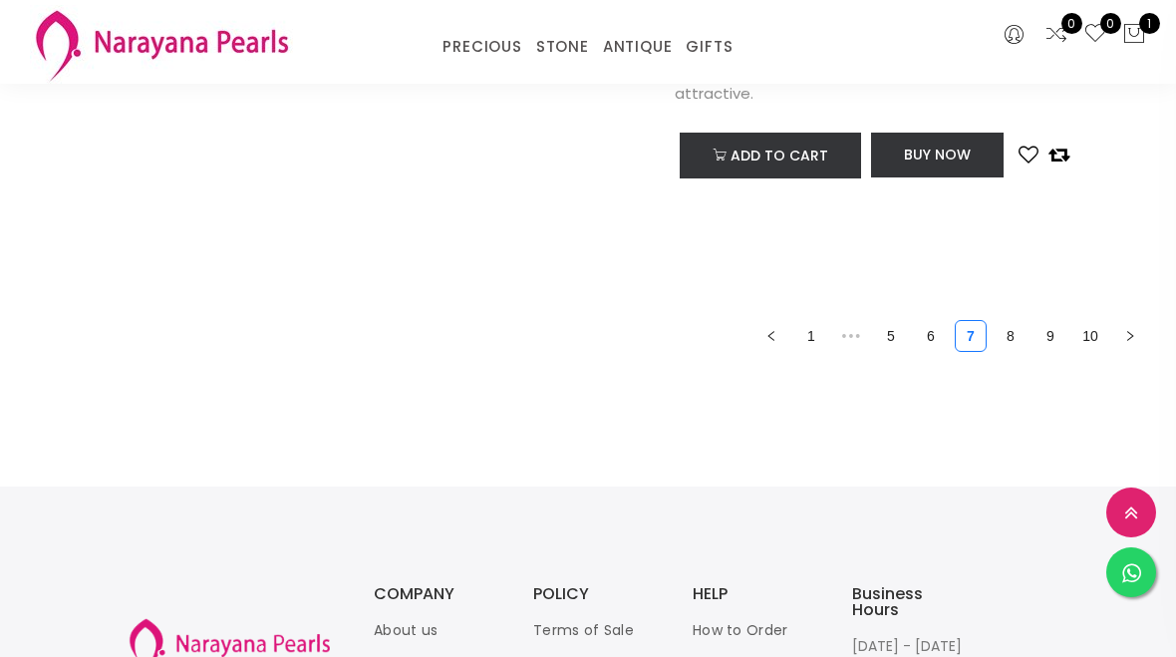
scroll to position [7505, 0]
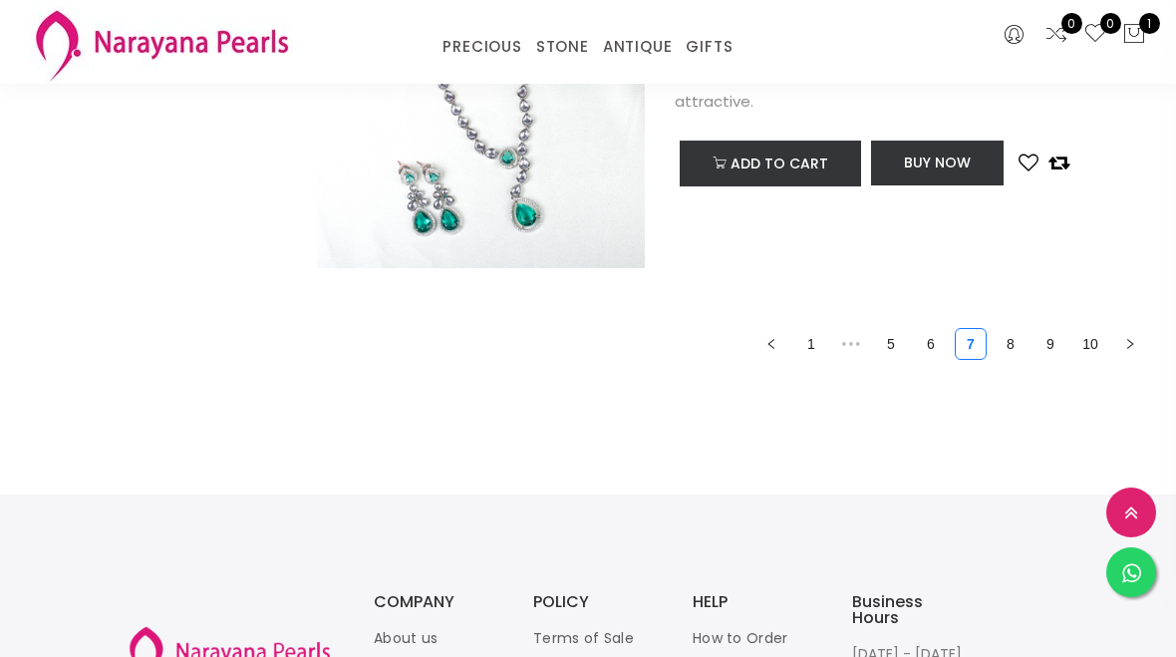
click at [1017, 355] on link "8" at bounding box center [1011, 344] width 30 height 30
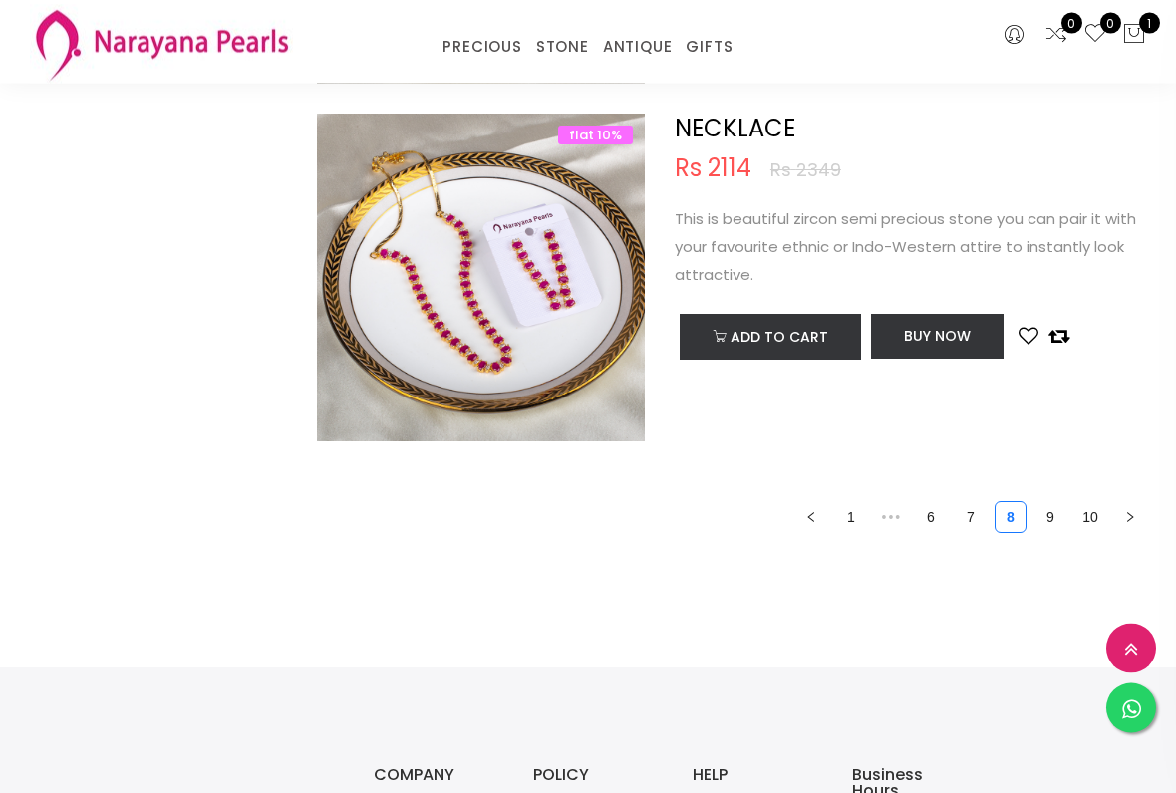
scroll to position [7342, 0]
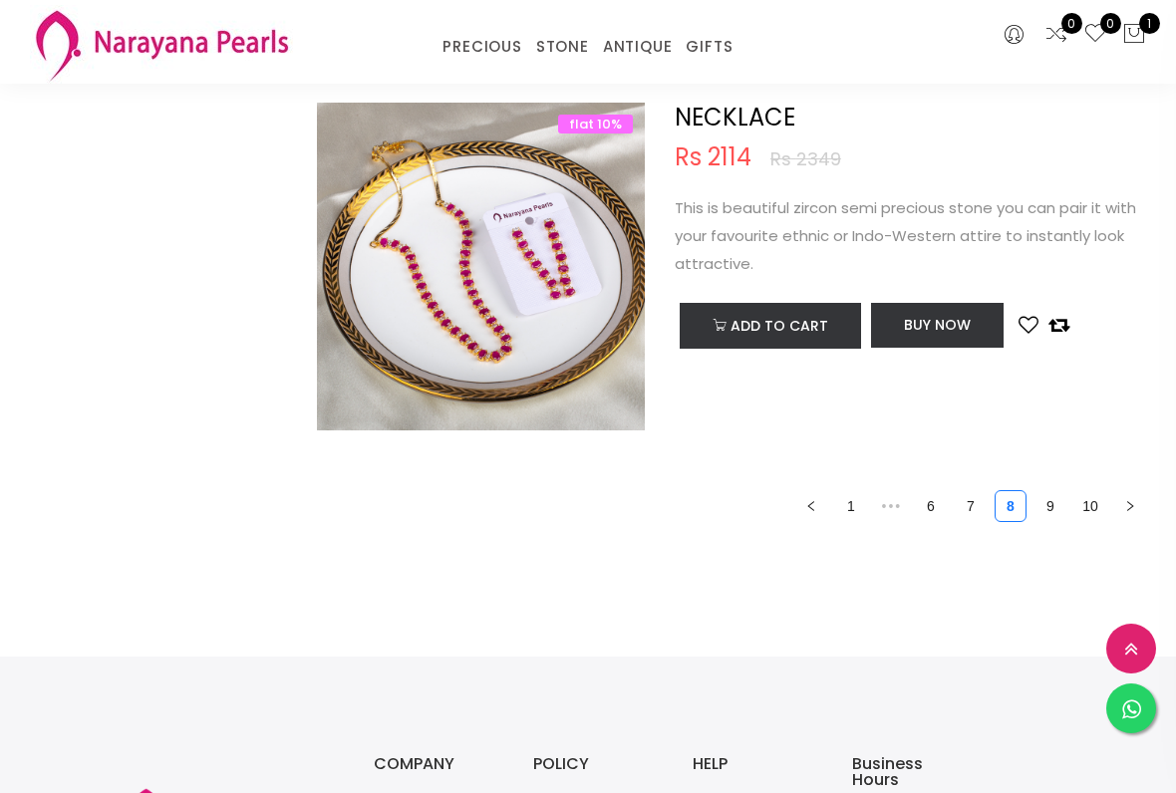
click at [1057, 515] on link "9" at bounding box center [1050, 506] width 30 height 30
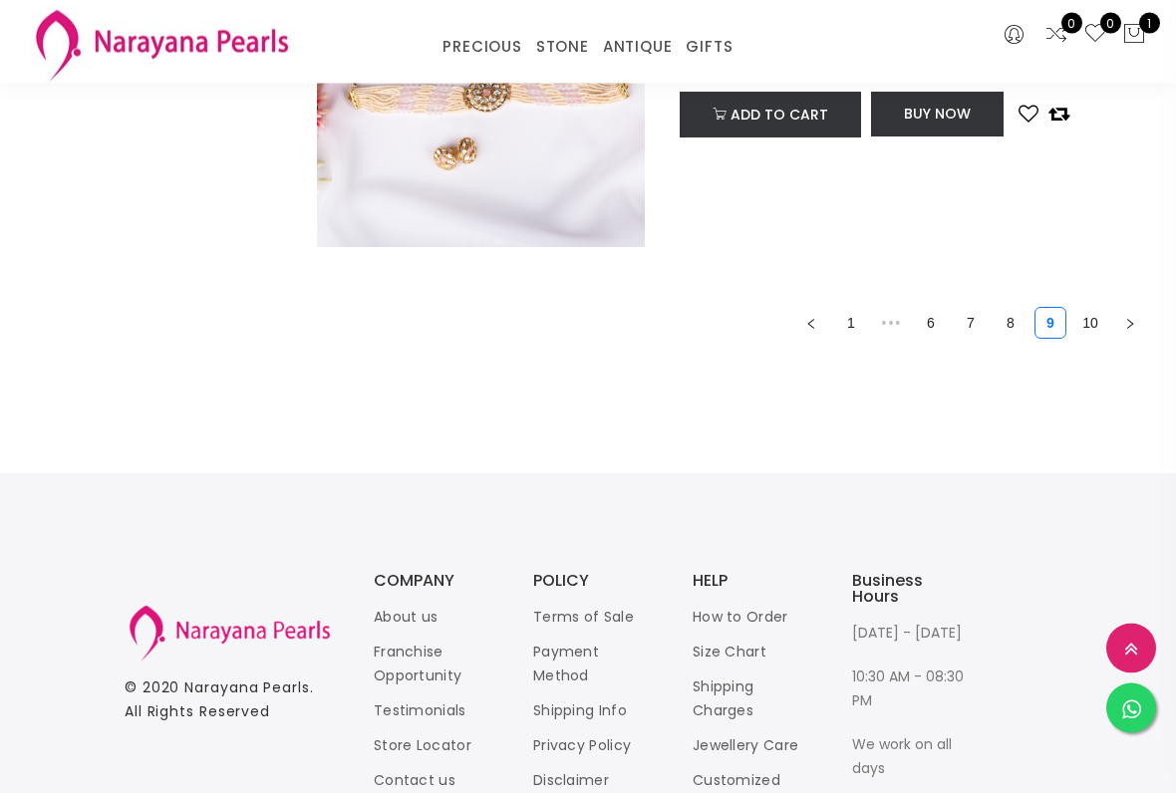
scroll to position [7367, 0]
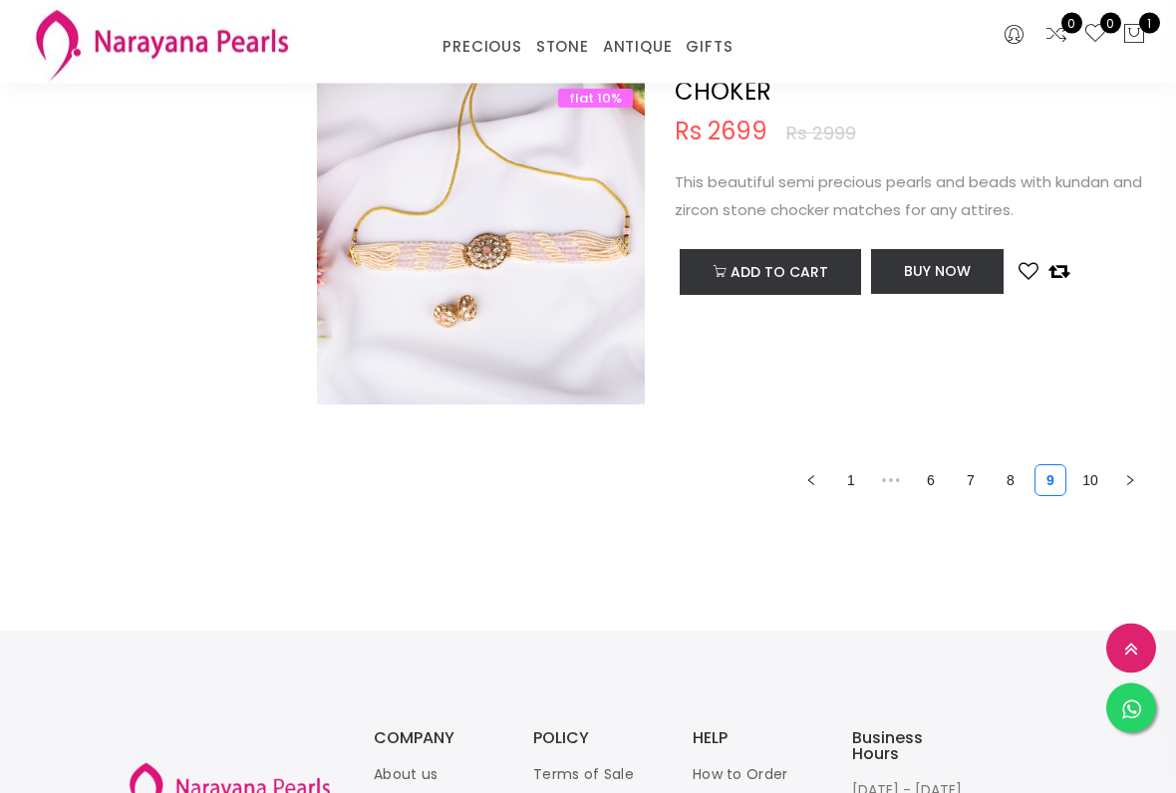
click at [1103, 476] on link "10" at bounding box center [1090, 481] width 30 height 30
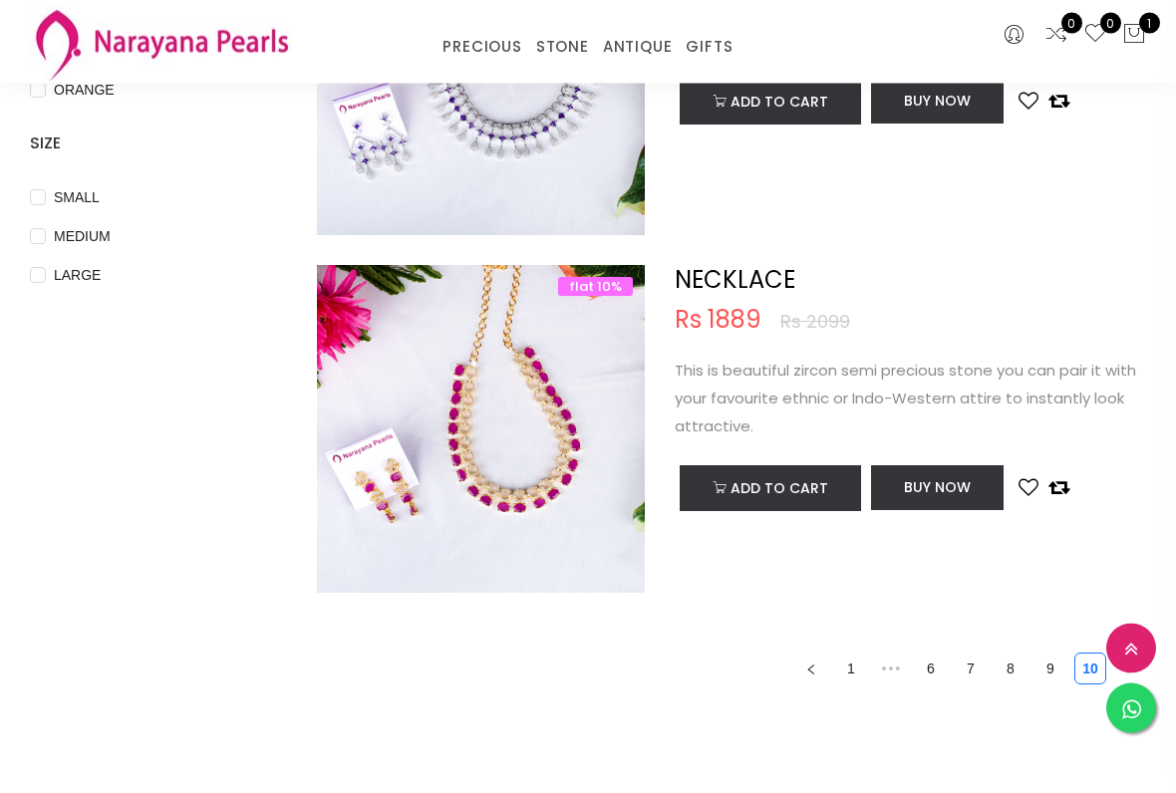
scroll to position [733, 0]
click at [1009, 656] on link "8" at bounding box center [1011, 669] width 30 height 30
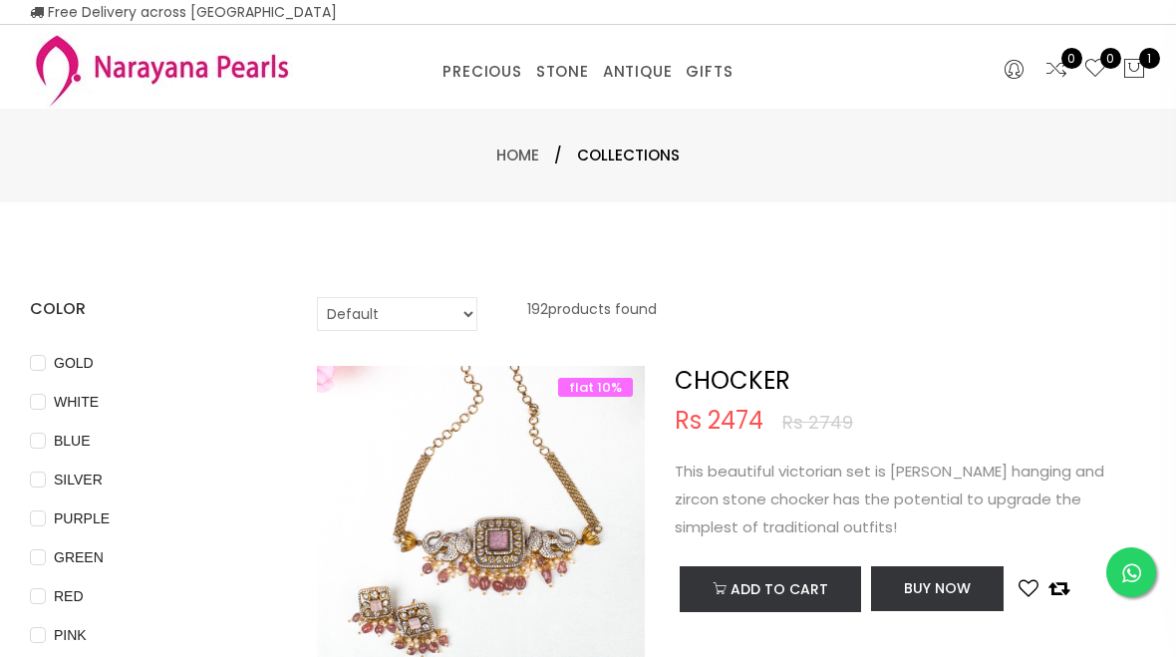
click at [84, 557] on span "GREEN" at bounding box center [79, 557] width 66 height 22
click at [46, 557] on input "GREEN" at bounding box center [38, 571] width 16 height 45
checkbox input "true"
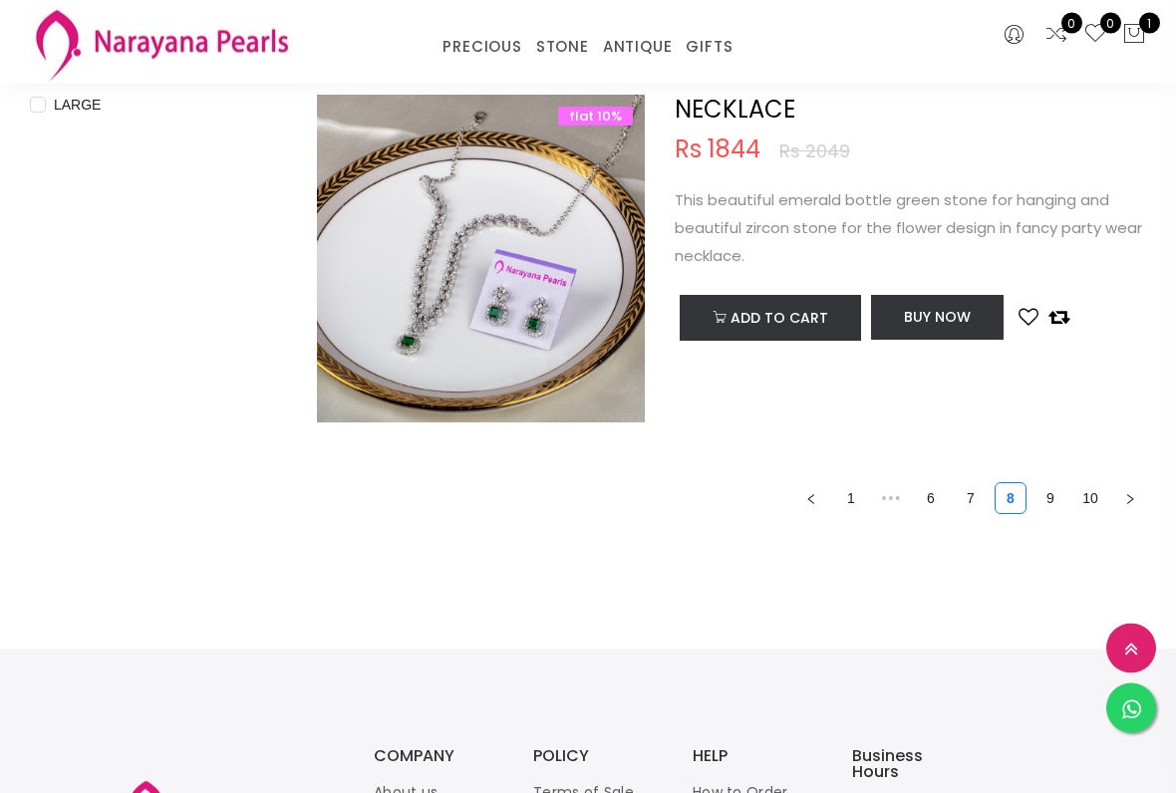
scroll to position [990, 0]
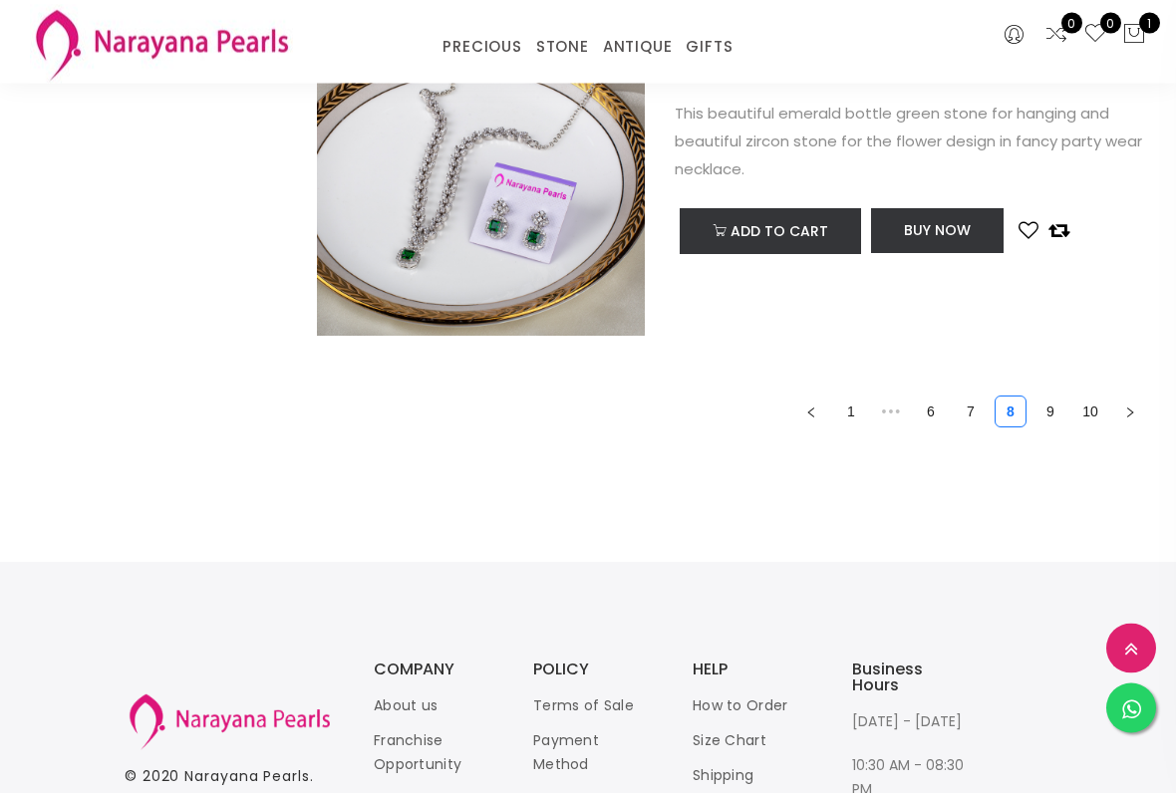
click at [1053, 405] on link "9" at bounding box center [1050, 413] width 30 height 30
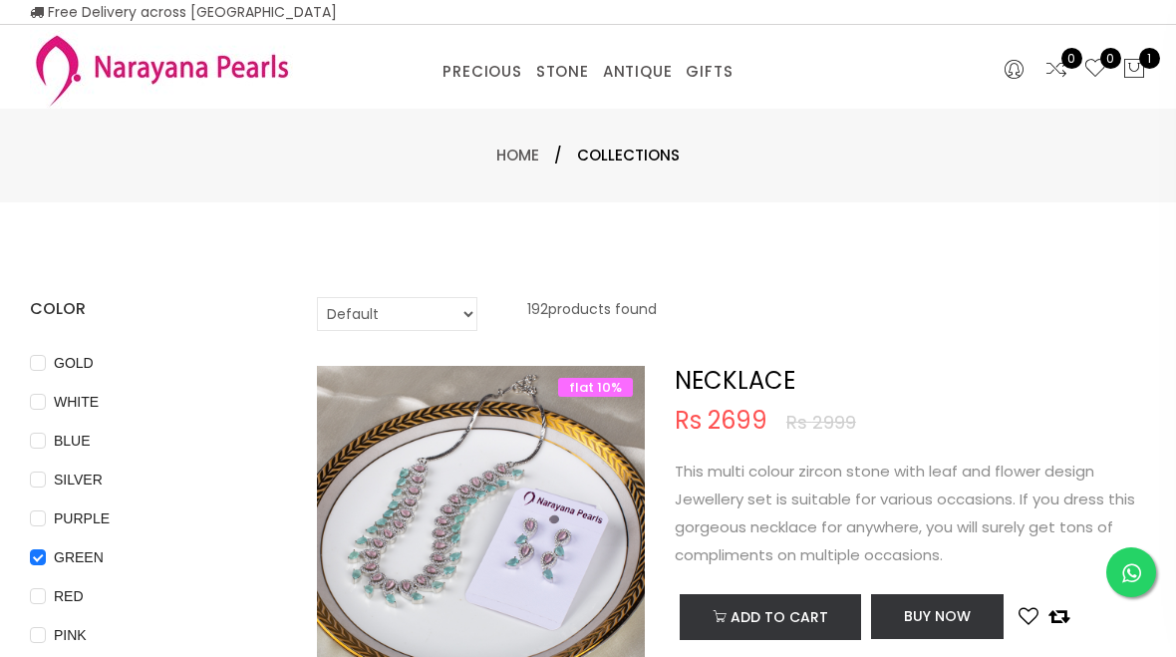
click at [130, 350] on div "COLOR GOLD WHITE BLUE SILVER PURPLE GREEN RED PINK PEACH BLACK YELLOW MULTI COL…" at bounding box center [158, 608] width 257 height 622
click at [36, 364] on input "GOLD" at bounding box center [38, 377] width 16 height 45
checkbox input "true"
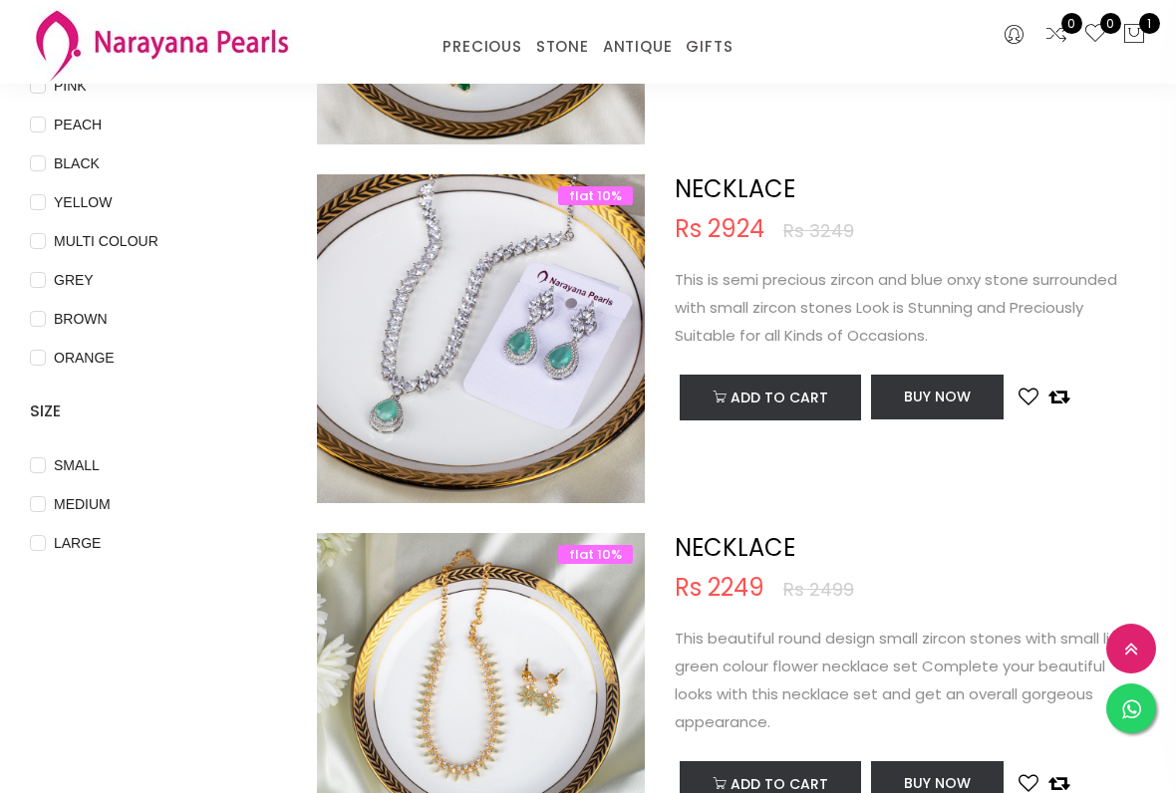
scroll to position [666, 0]
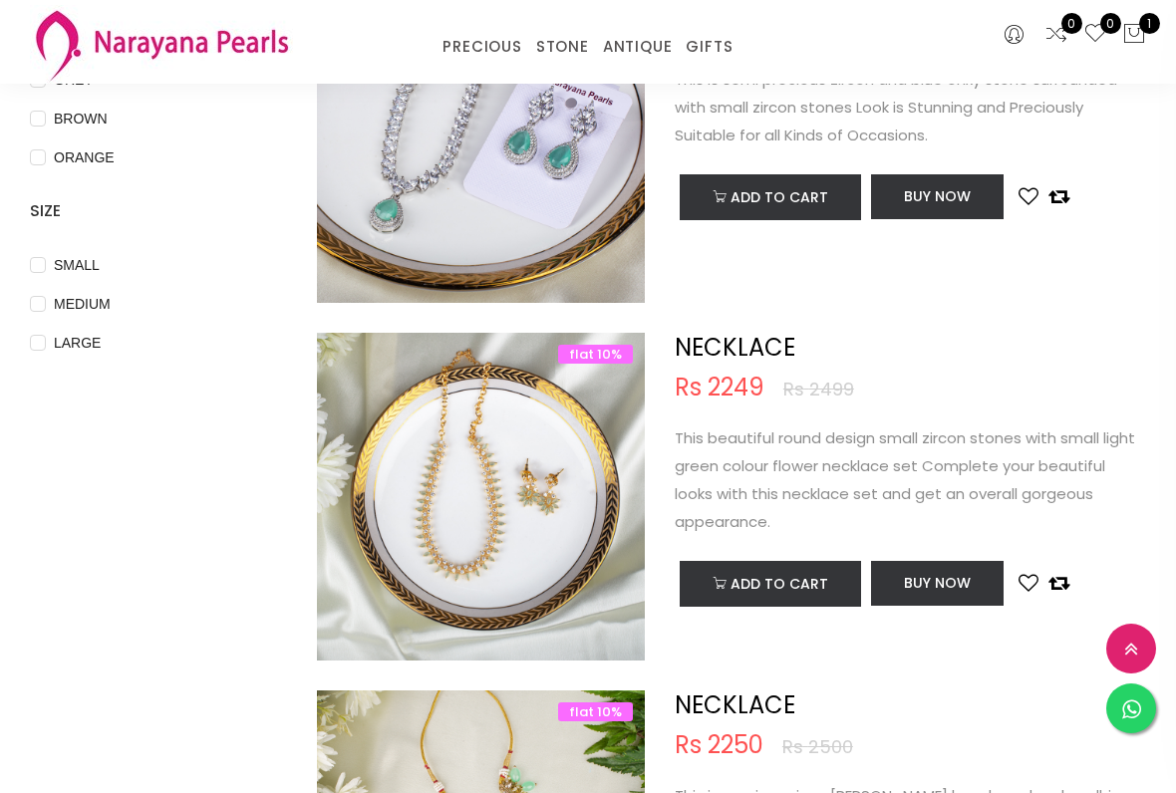
click at [41, 273] on input "SMALL" at bounding box center [38, 279] width 16 height 45
checkbox input "true"
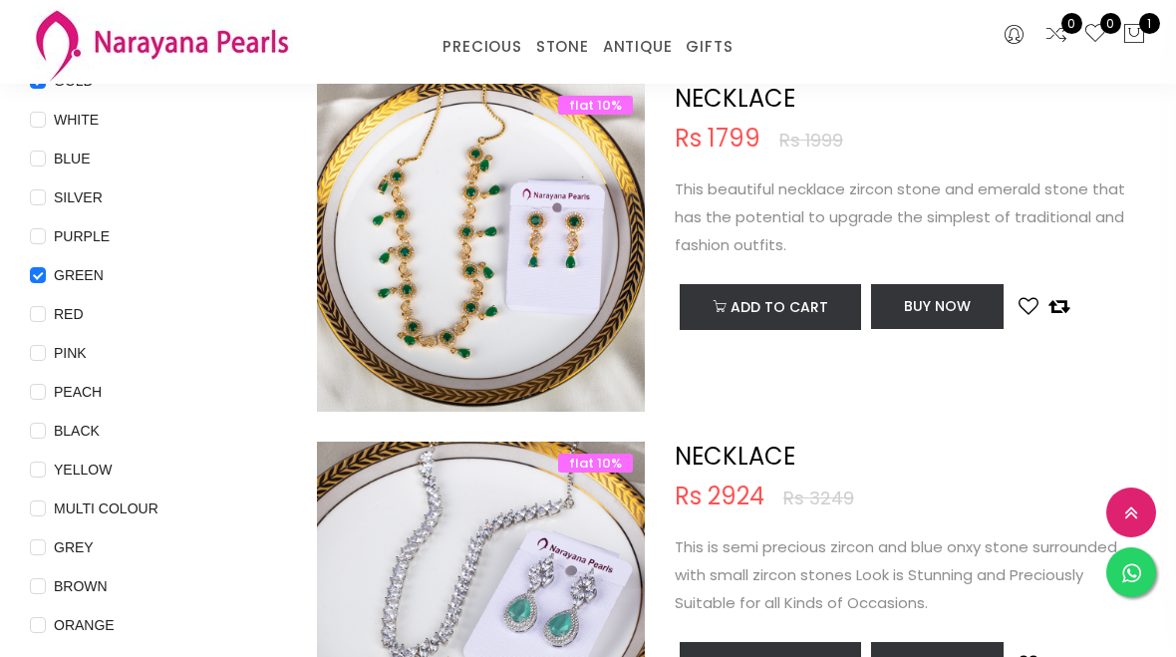
scroll to position [0, 0]
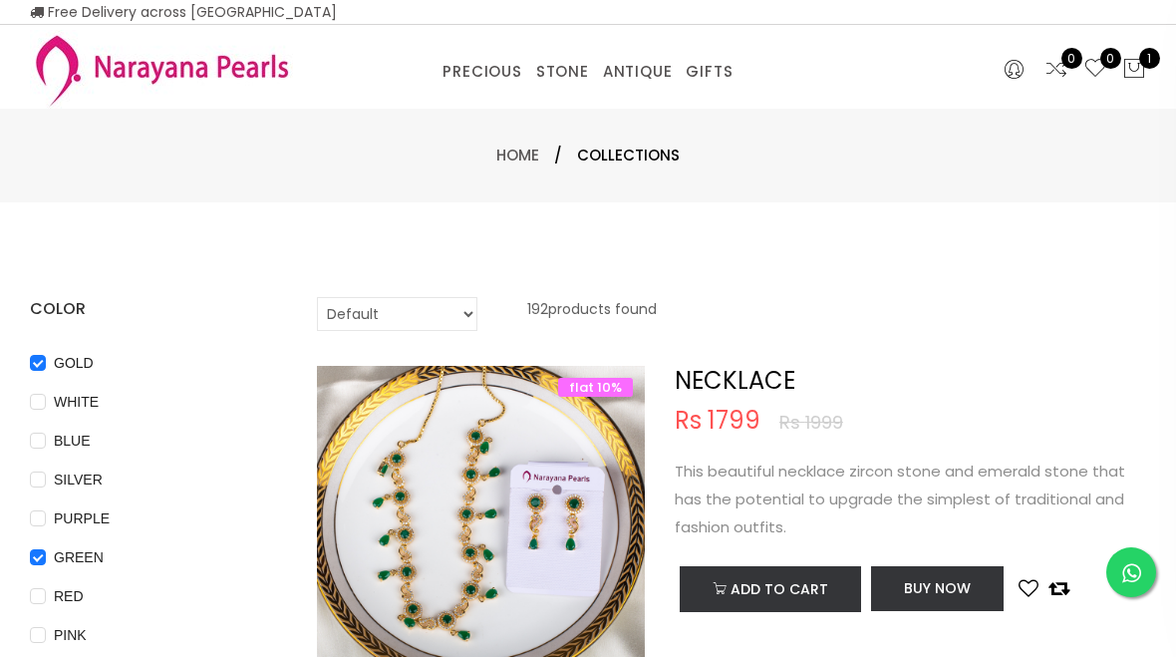
click at [386, 311] on select "Default Price - High to Low Price - Low to High" at bounding box center [397, 314] width 160 height 34
select select "priceLowToHigh"
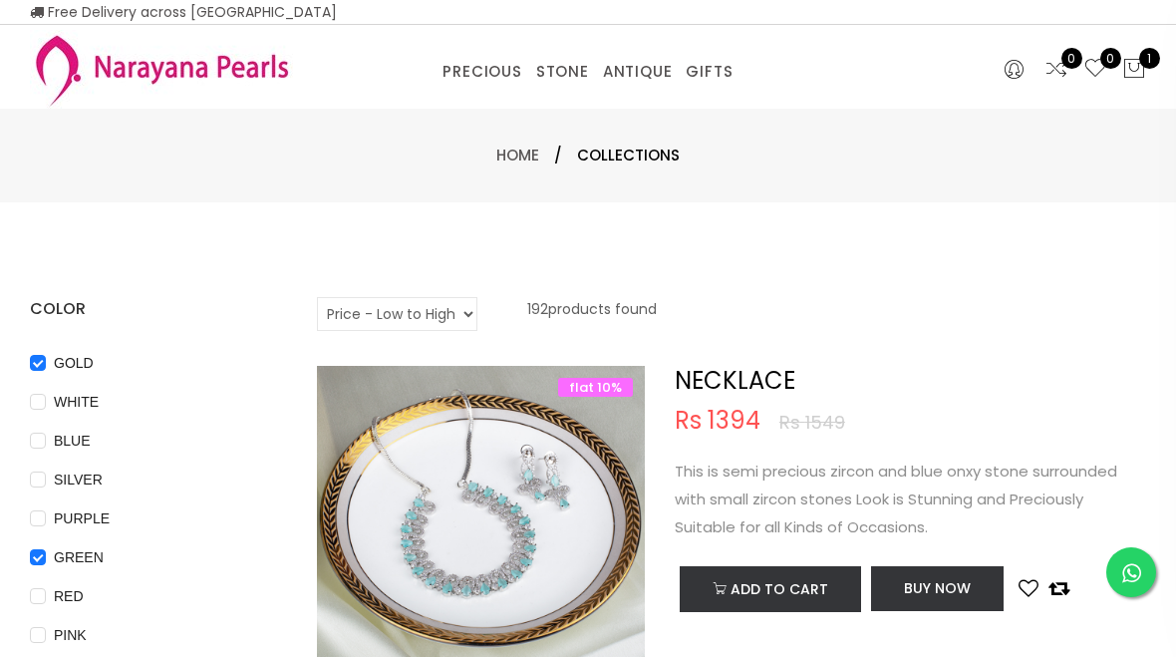
click at [760, 307] on div "Default Price - High to Low Price - Low to High 192 products found" at bounding box center [732, 314] width 830 height 34
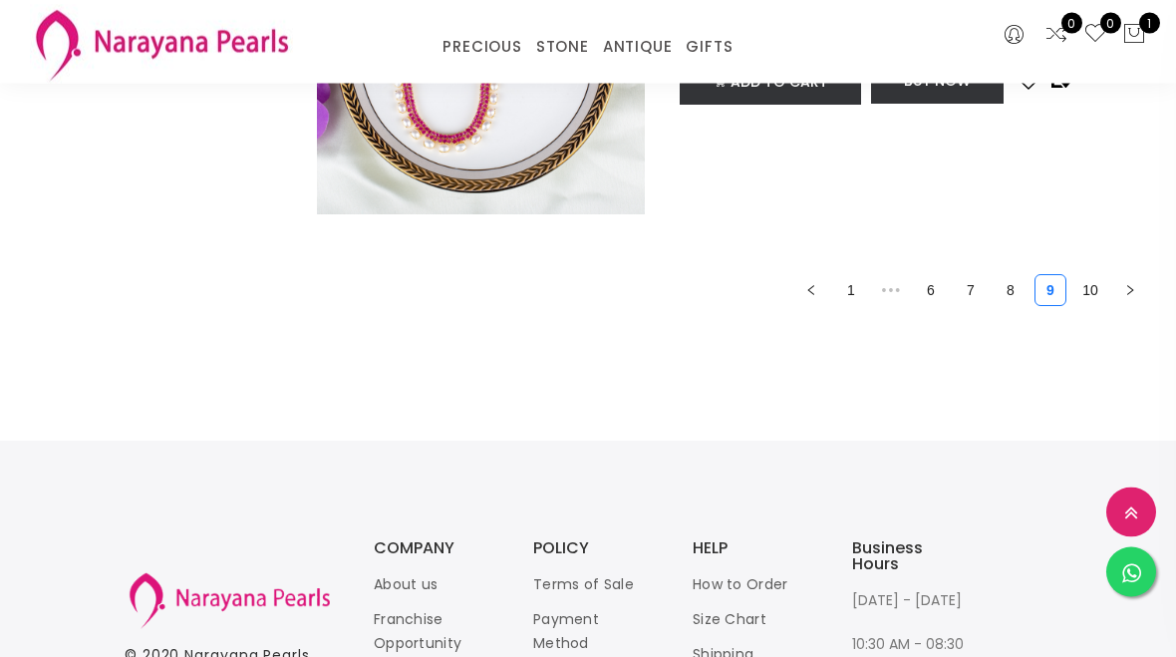
scroll to position [7485, 0]
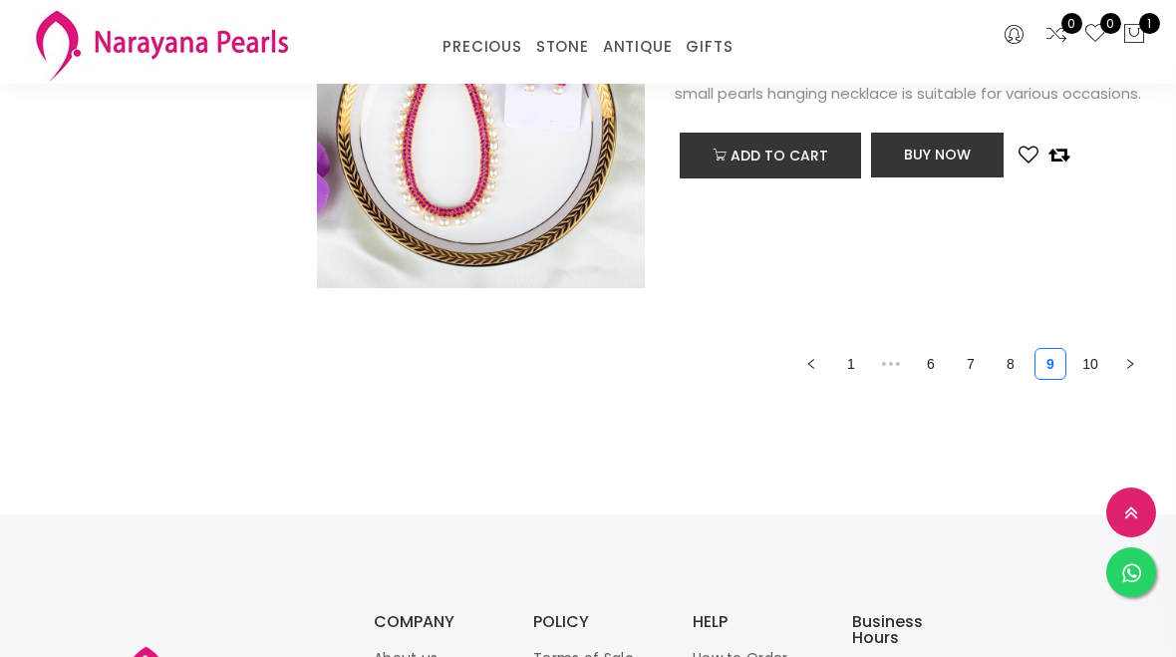
click at [863, 355] on link "1" at bounding box center [851, 364] width 30 height 30
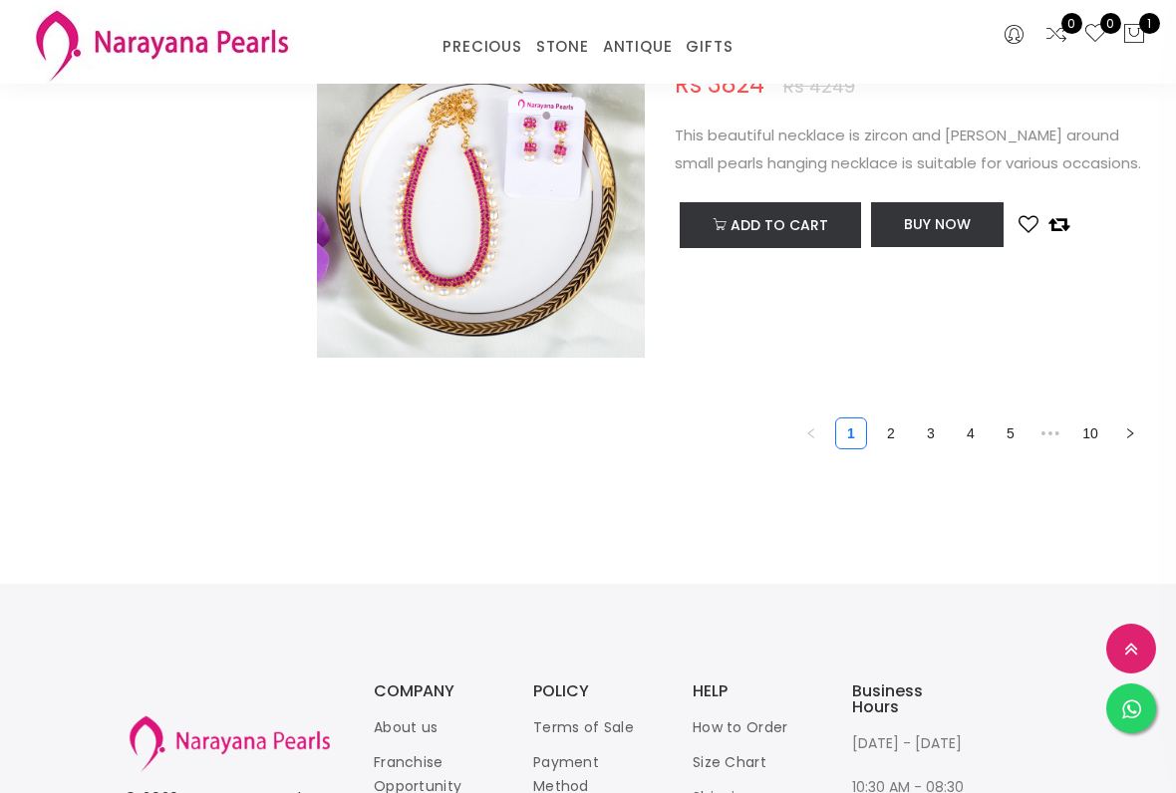
scroll to position [7364, 0]
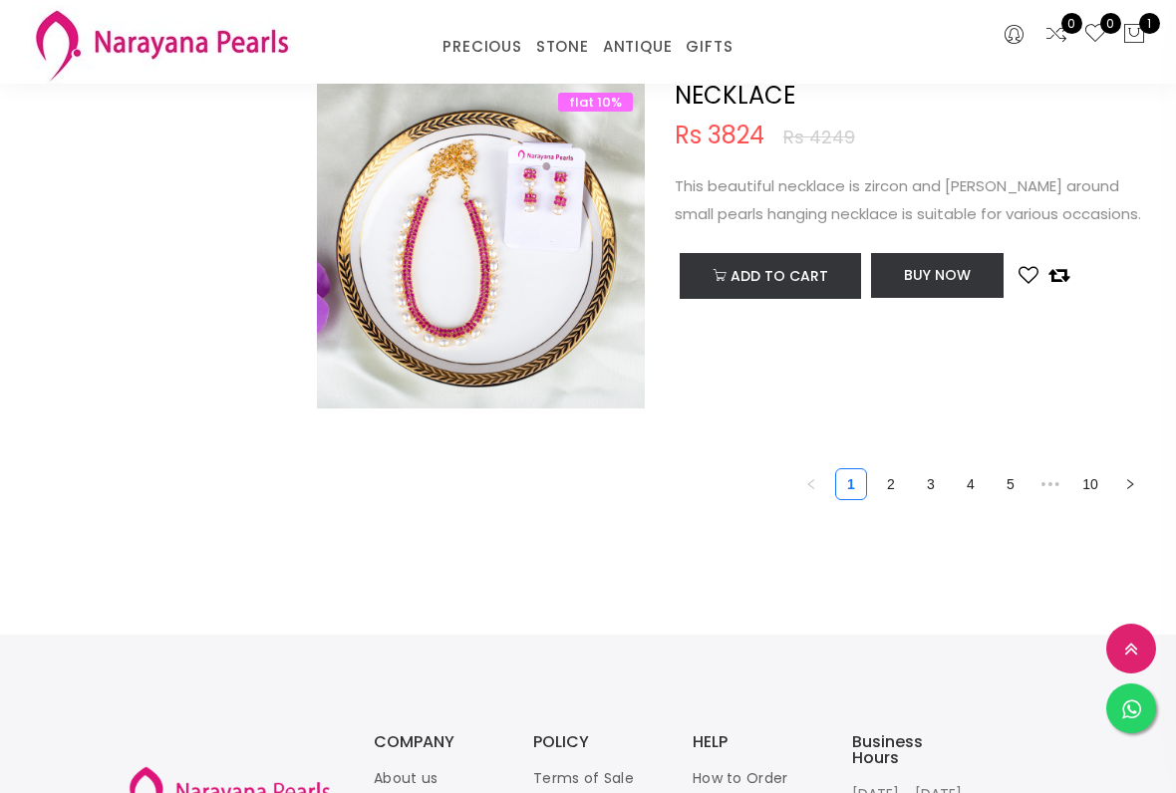
click at [894, 494] on link "2" at bounding box center [891, 484] width 30 height 30
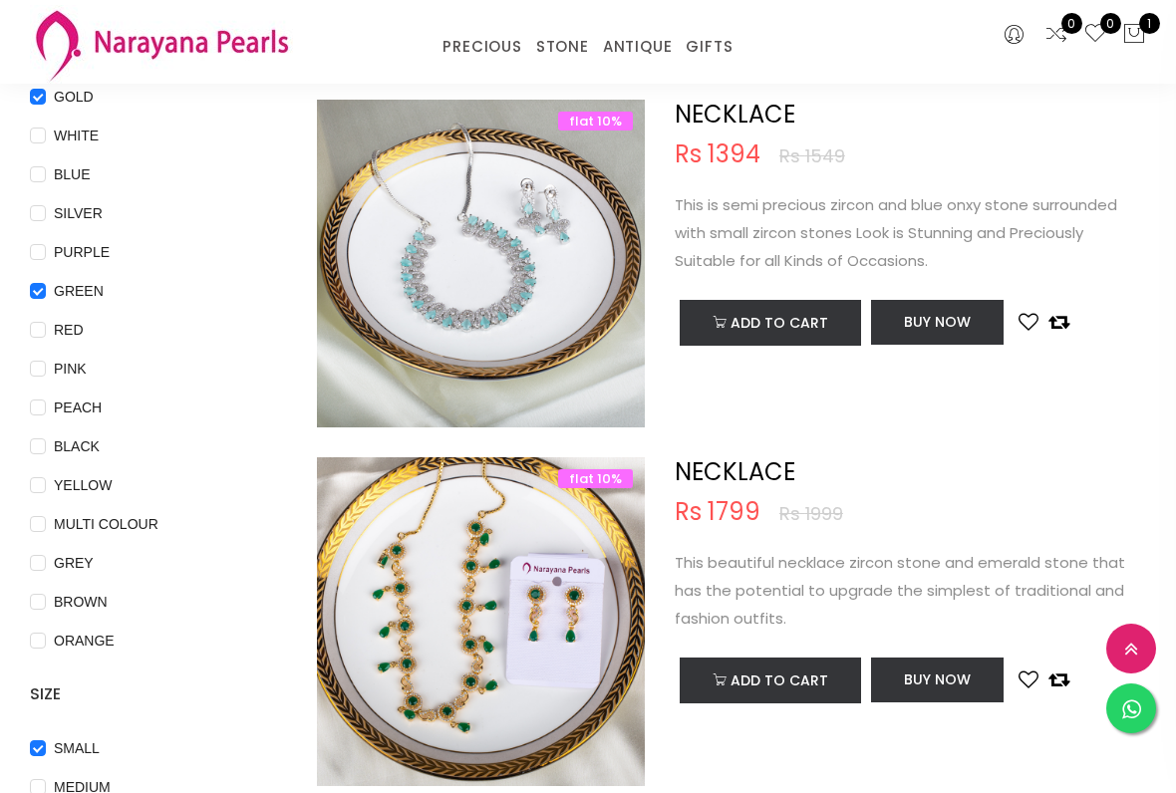
scroll to position [183, 0]
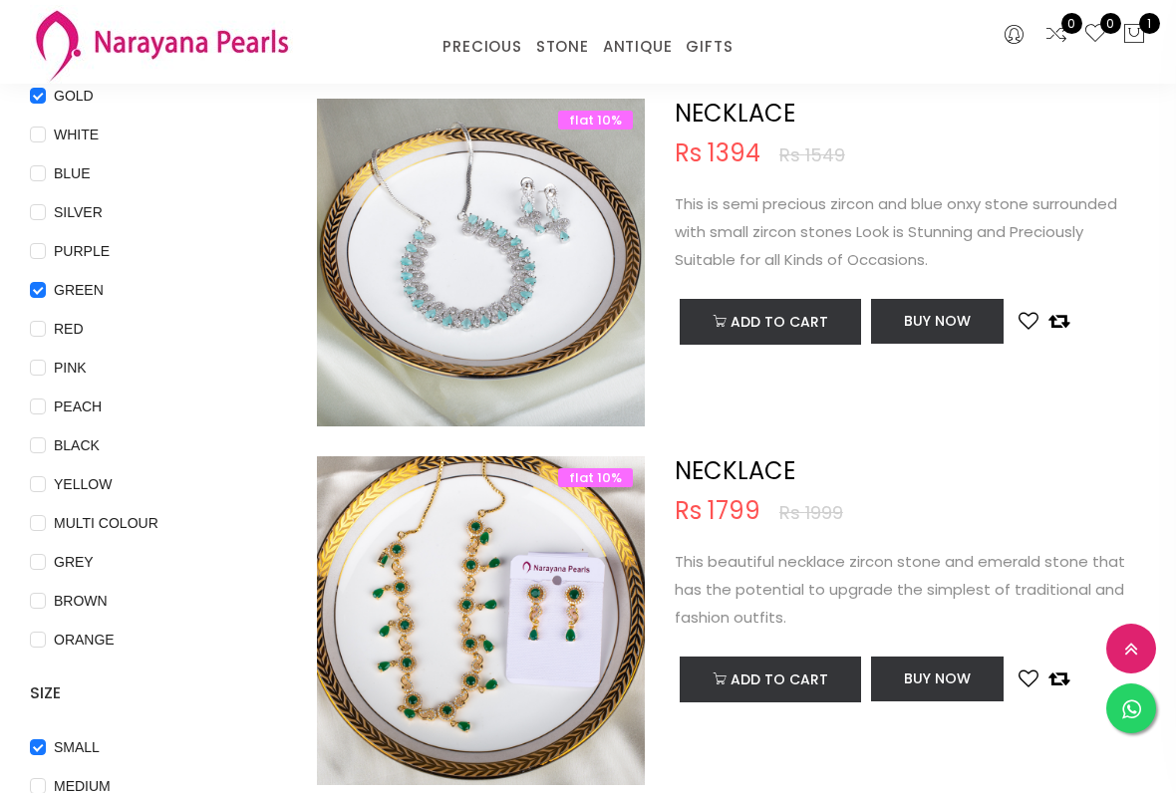
click at [31, 304] on input "GREEN" at bounding box center [38, 304] width 16 height 45
checkbox input "false"
click at [36, 94] on input "GOLD" at bounding box center [38, 110] width 16 height 45
checkbox input "false"
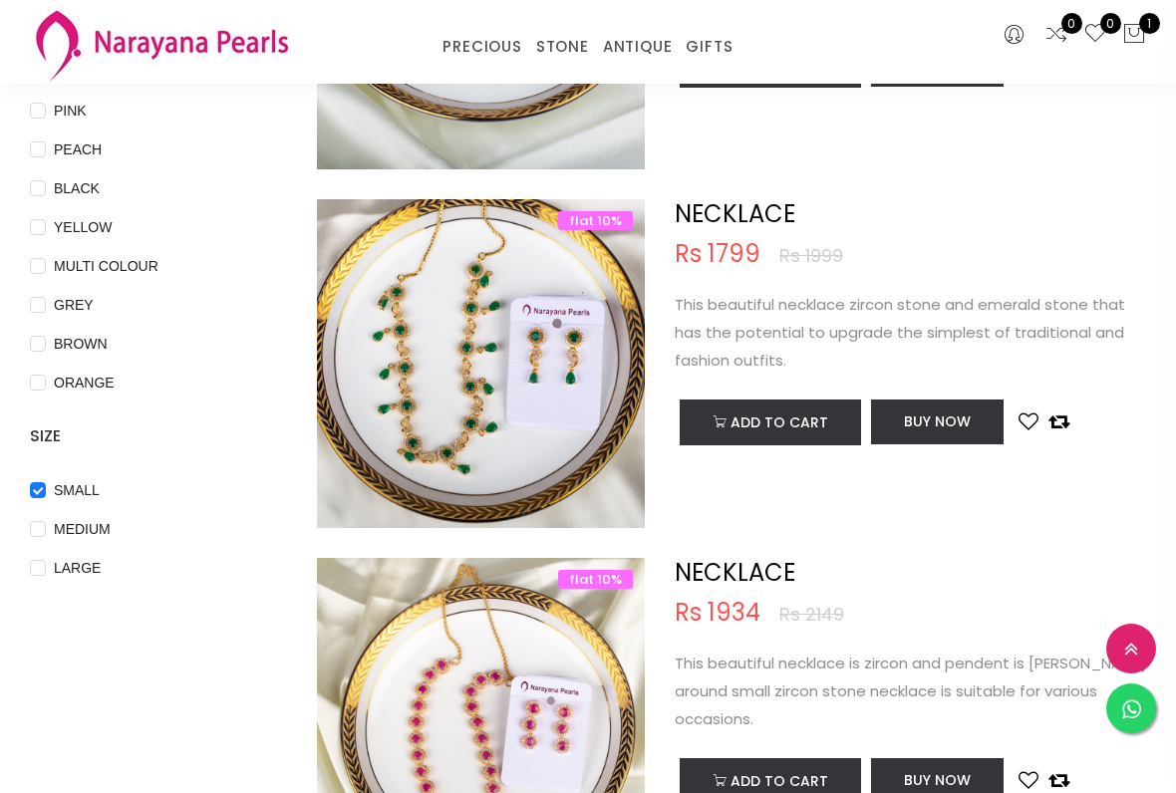
scroll to position [437, 0]
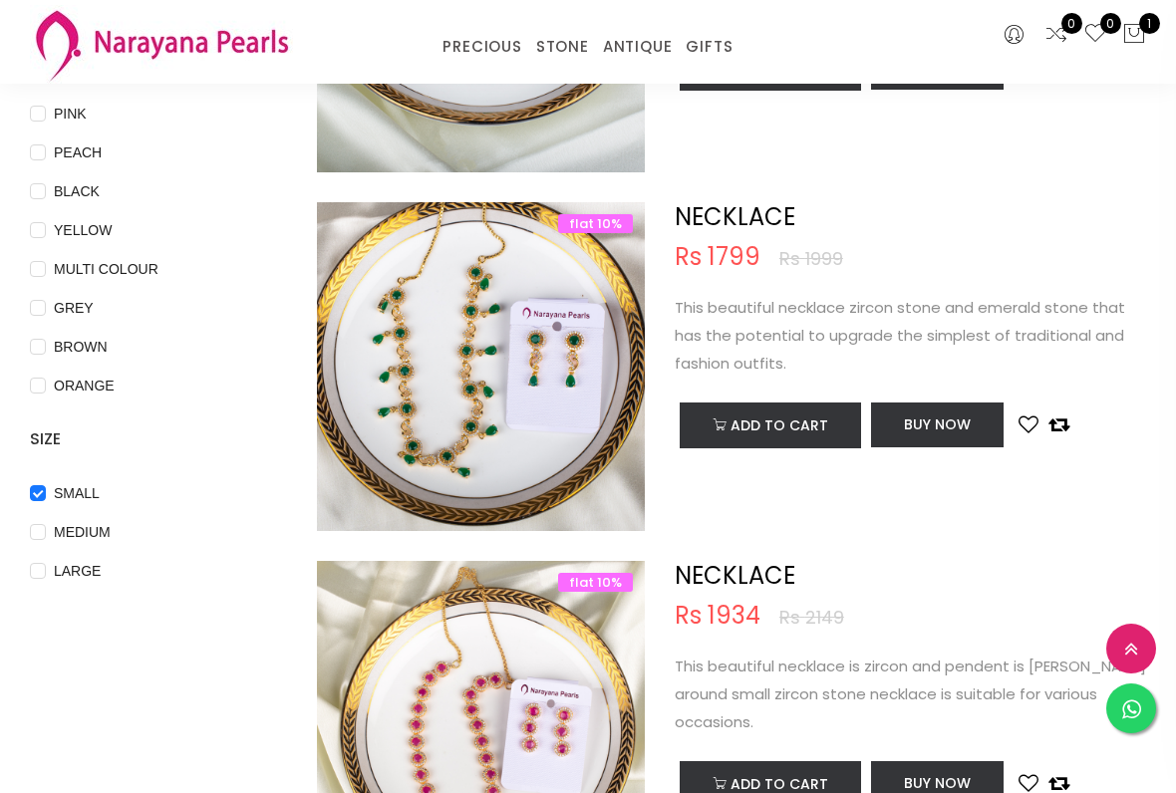
click at [930, 500] on div "NECKLACE Rs 1799 Rs 1999 This beautiful necklace zircon stone and emerald stone…" at bounding box center [910, 366] width 501 height 328
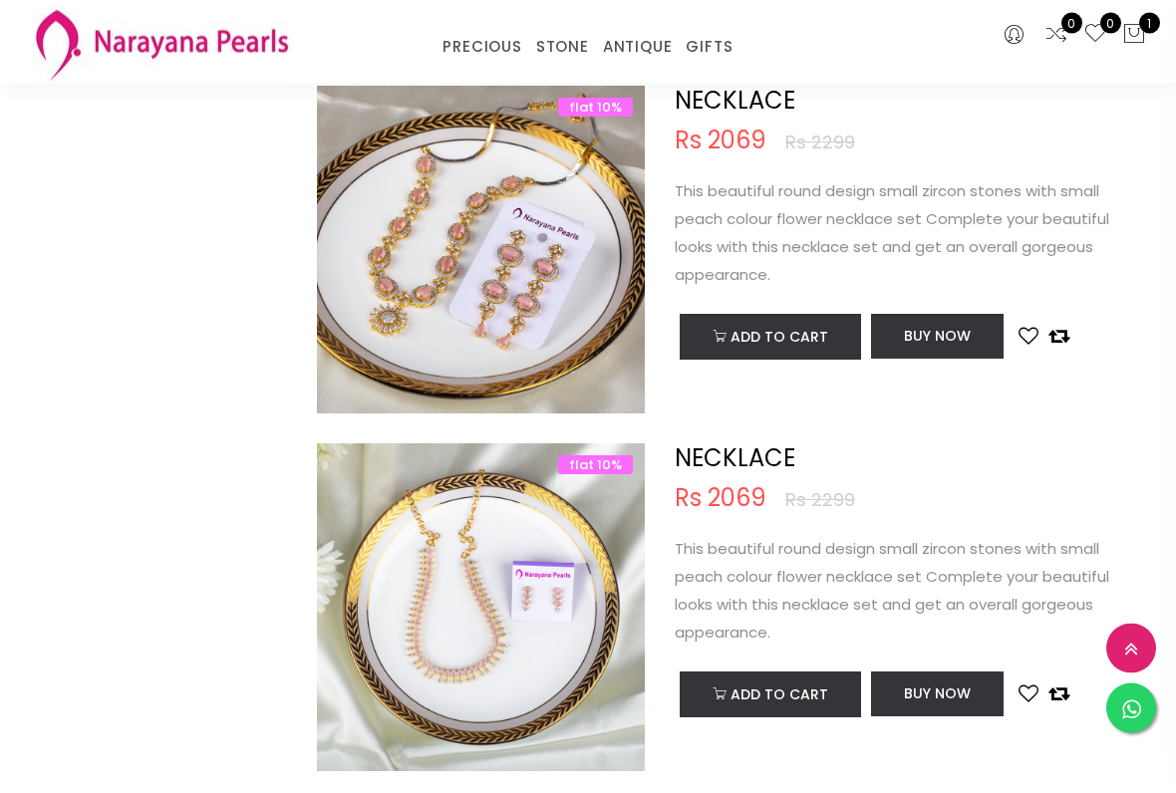
scroll to position [1642, 0]
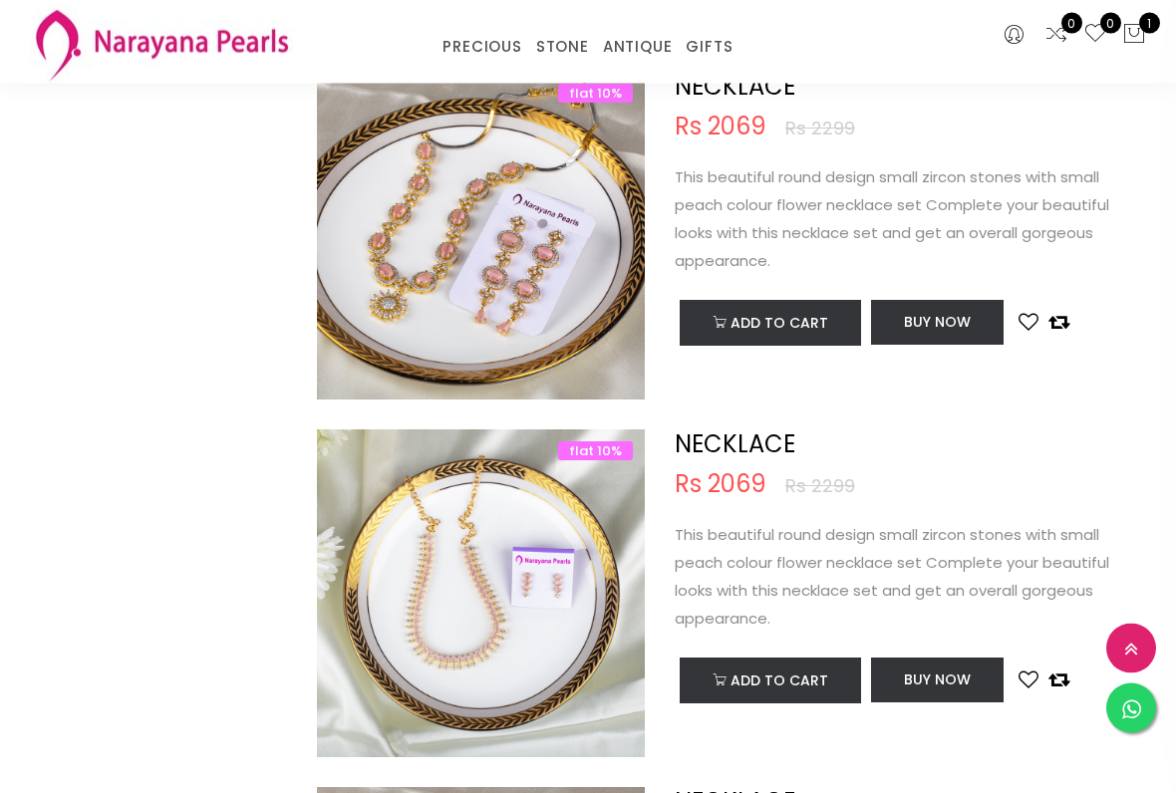
click at [928, 503] on div "NECKLACE Rs 2069 Rs 2299 This beautiful round design small zircon stones with s…" at bounding box center [910, 569] width 471 height 279
click at [1067, 394] on div "NECKLACE Rs 2069 Rs 2299 This beautiful round design small zircon stones with s…" at bounding box center [910, 237] width 501 height 328
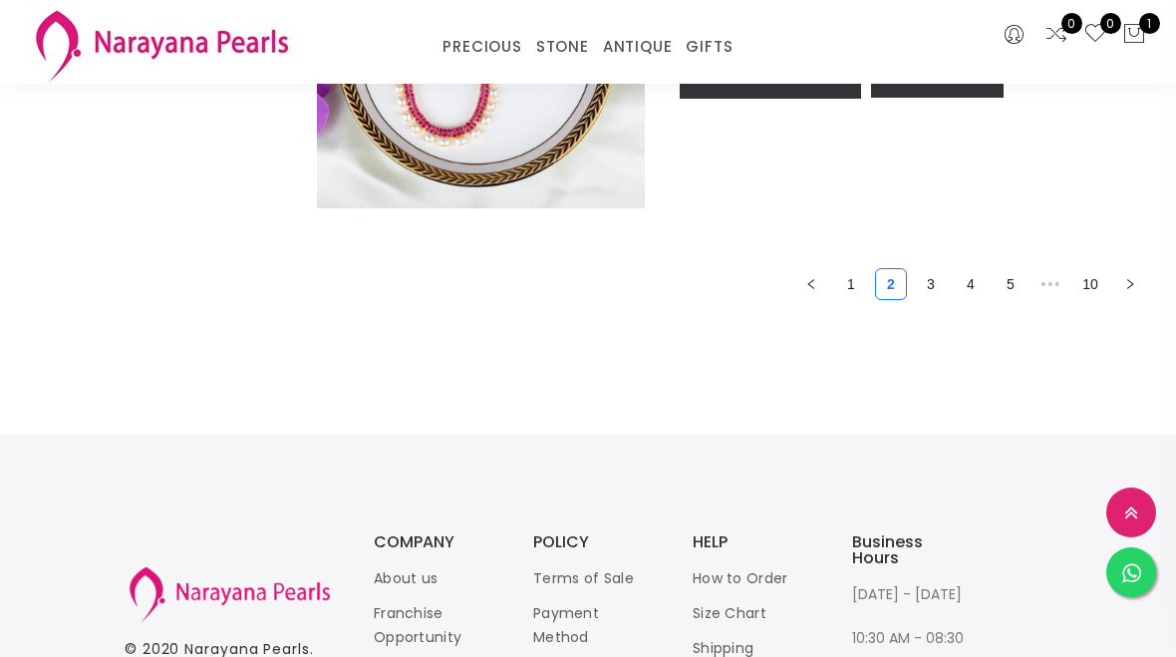
scroll to position [7563, 0]
click at [935, 301] on link "3" at bounding box center [931, 286] width 30 height 30
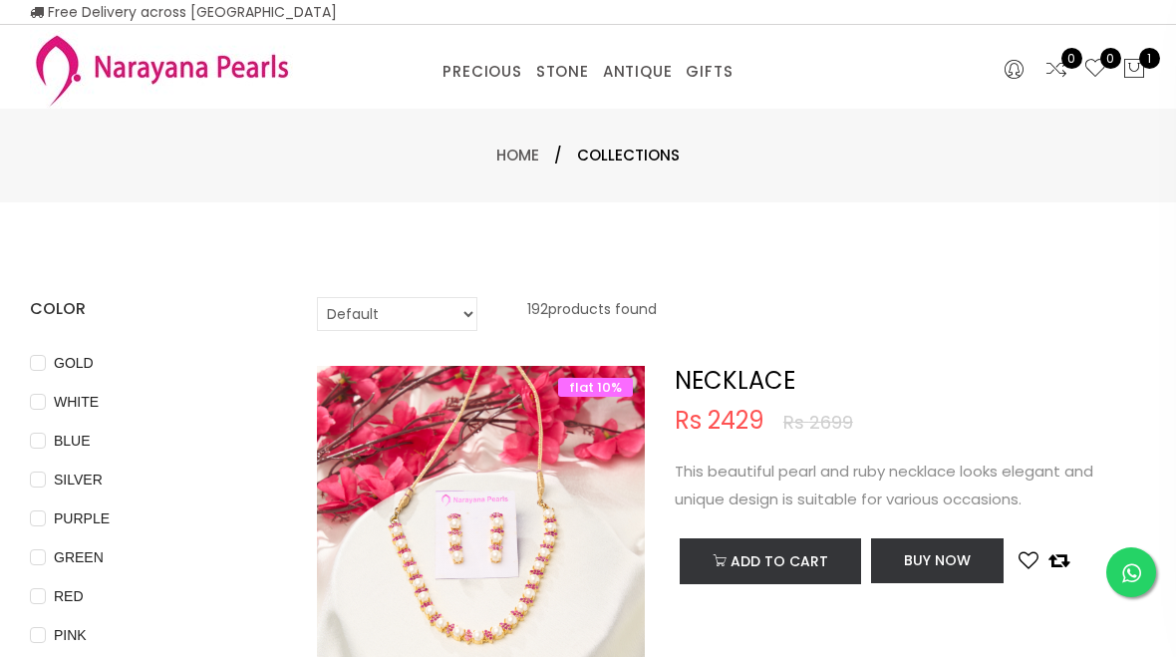
select select "INR"
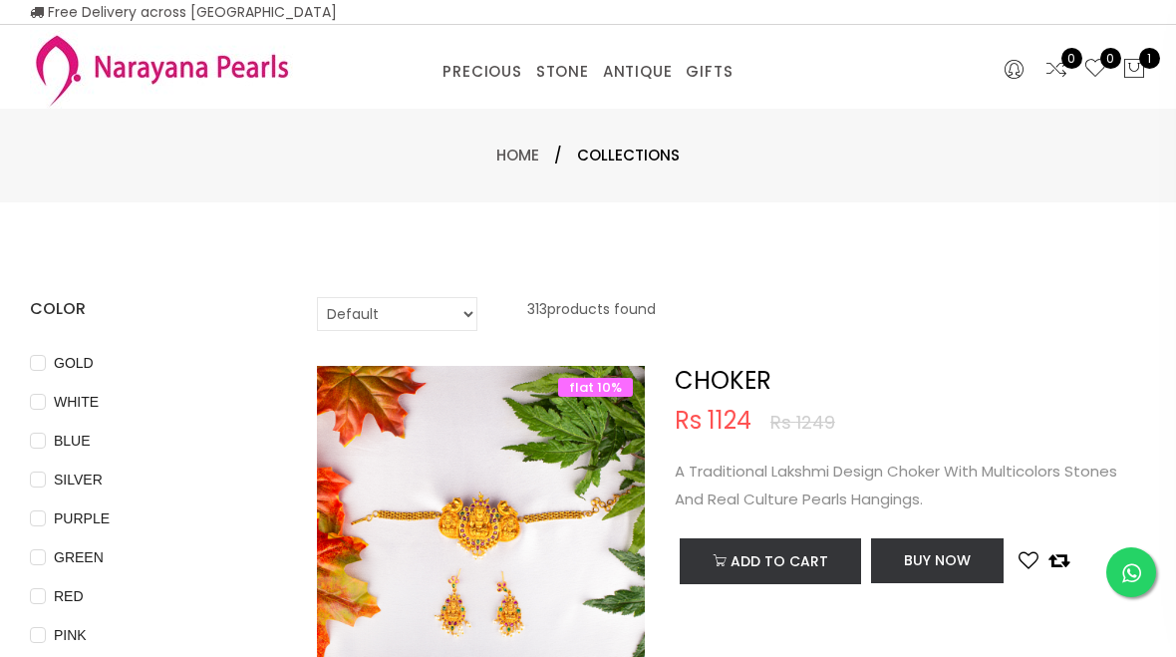
select select "INR"
click at [557, 70] on link "STONE" at bounding box center [562, 72] width 53 height 30
click at [581, 97] on link "EARRINGS / JHUMKAS" at bounding box center [633, 97] width 169 height 0
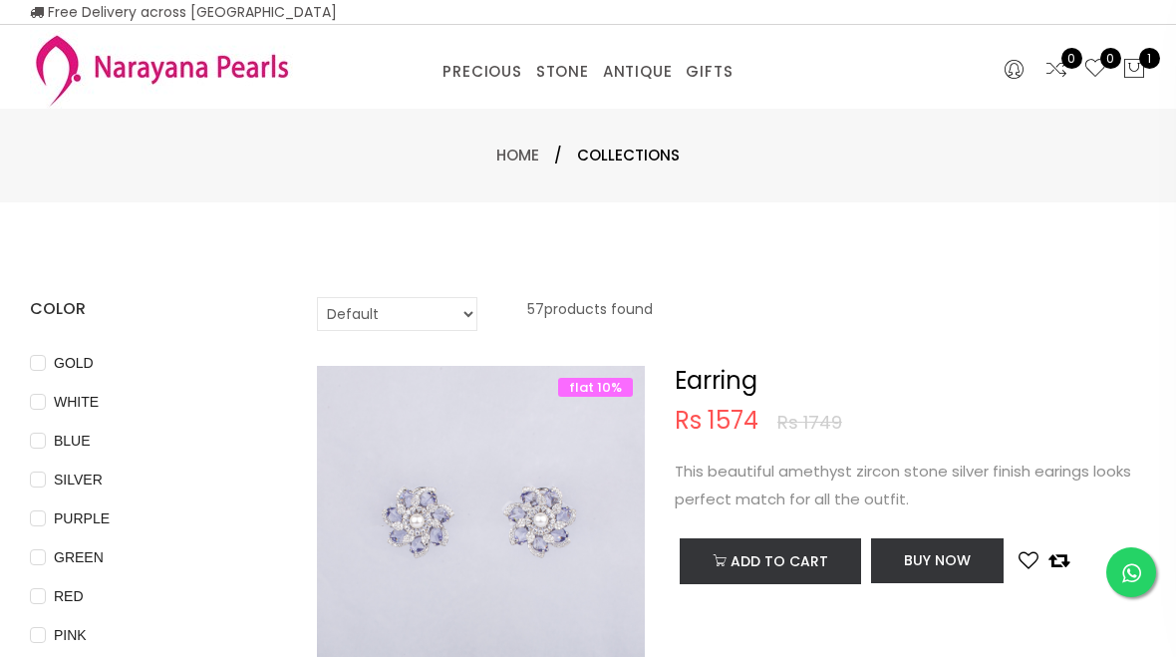
click at [576, 97] on link "NECKLACE" at bounding box center [633, 97] width 169 height 0
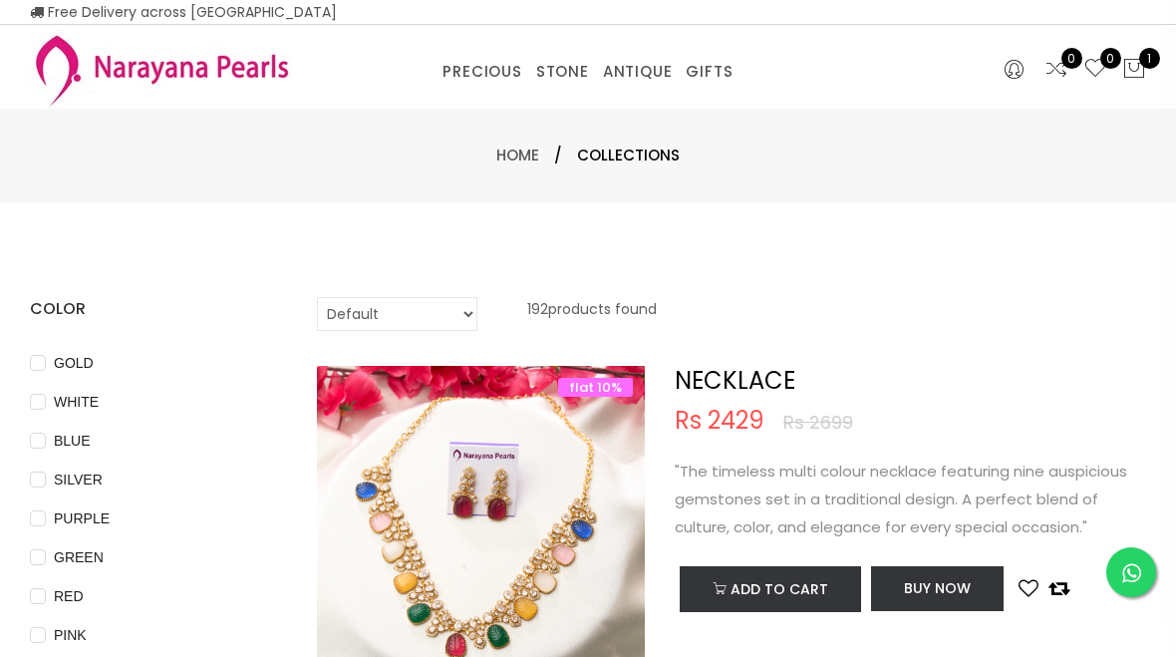
click at [627, 97] on link "NECKLACE" at bounding box center [700, 97] width 169 height 0
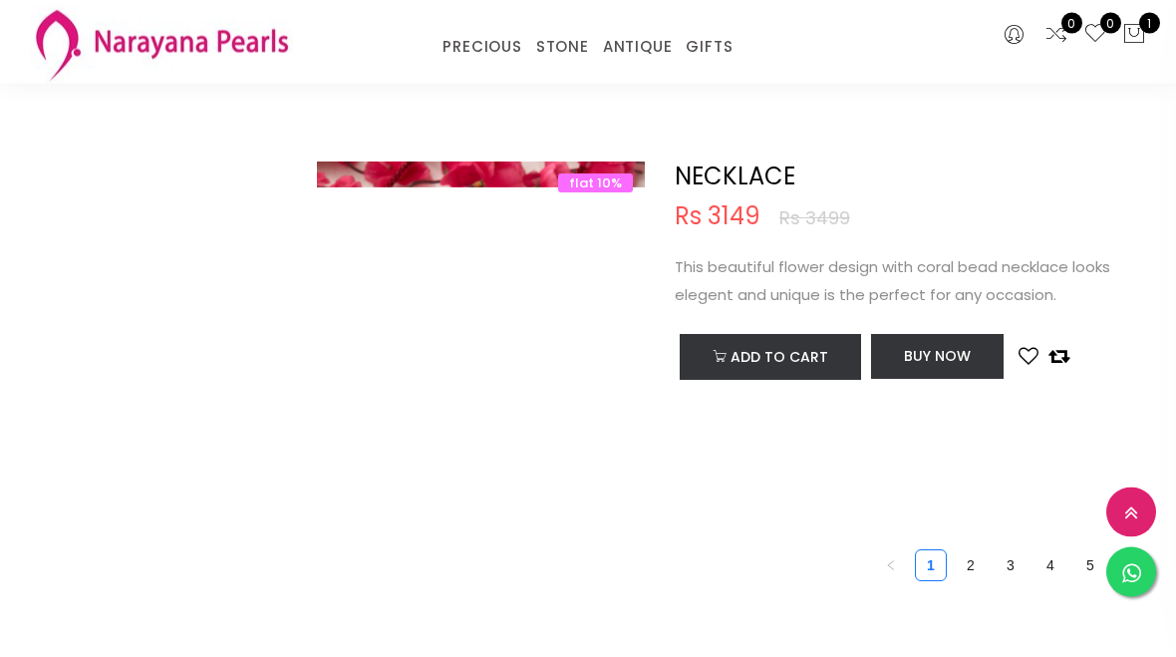
scroll to position [7284, 0]
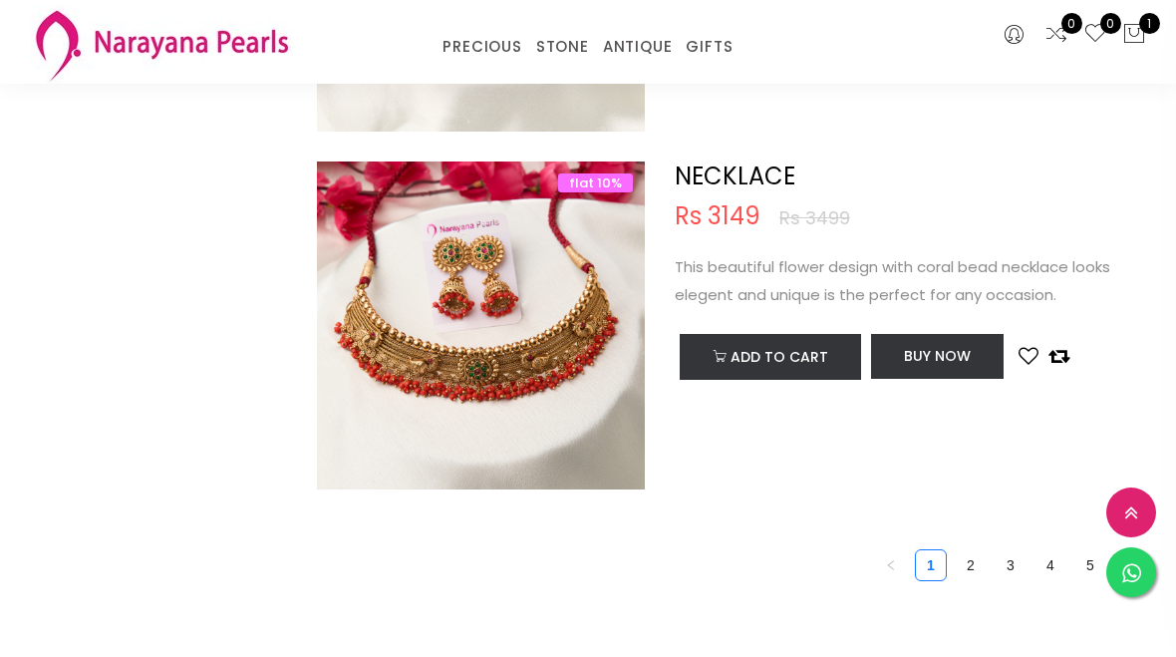
click at [967, 565] on link "2" at bounding box center [971, 565] width 30 height 30
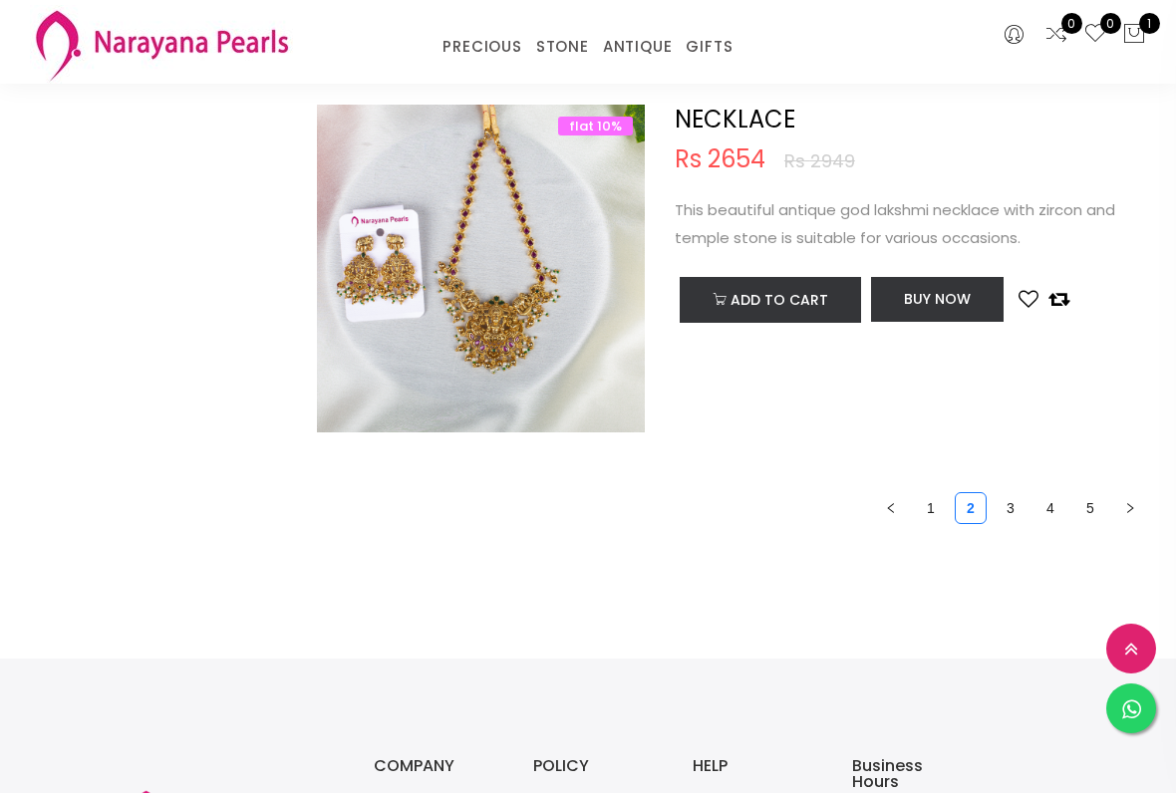
scroll to position [7341, 0]
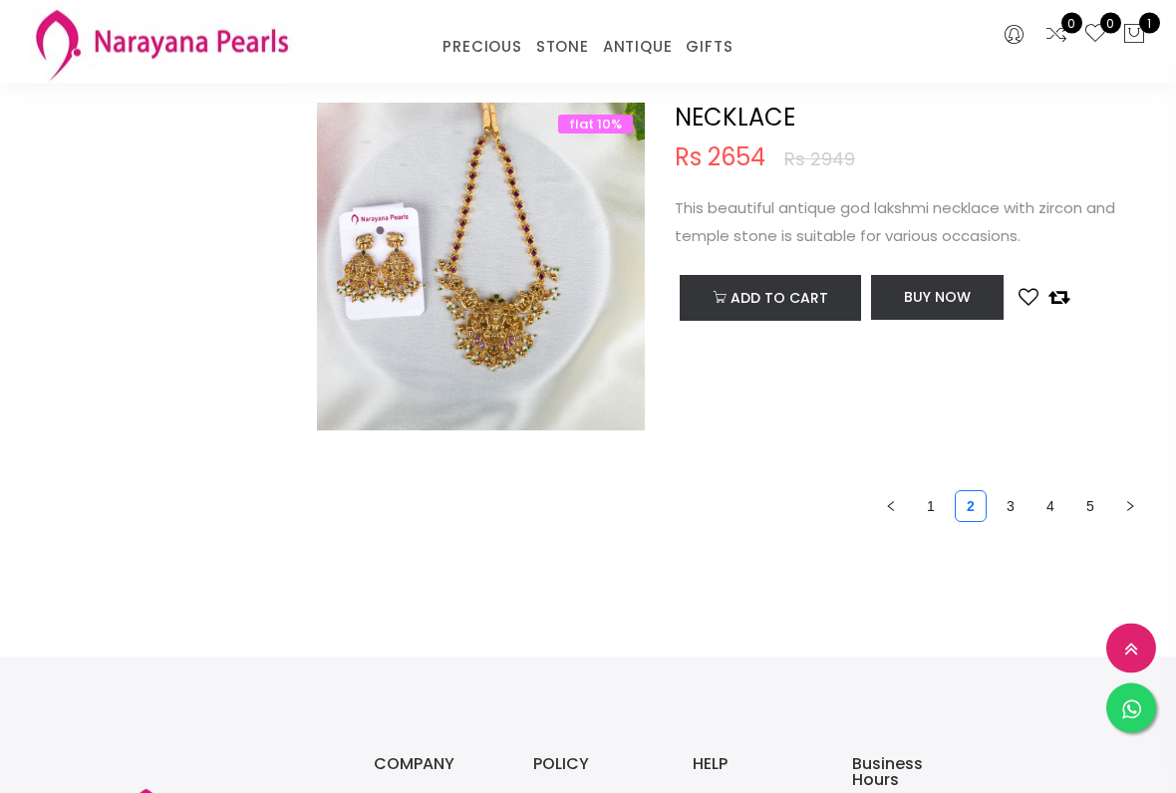
click at [997, 515] on link "3" at bounding box center [1011, 507] width 30 height 30
